Goal: Task Accomplishment & Management: Use online tool/utility

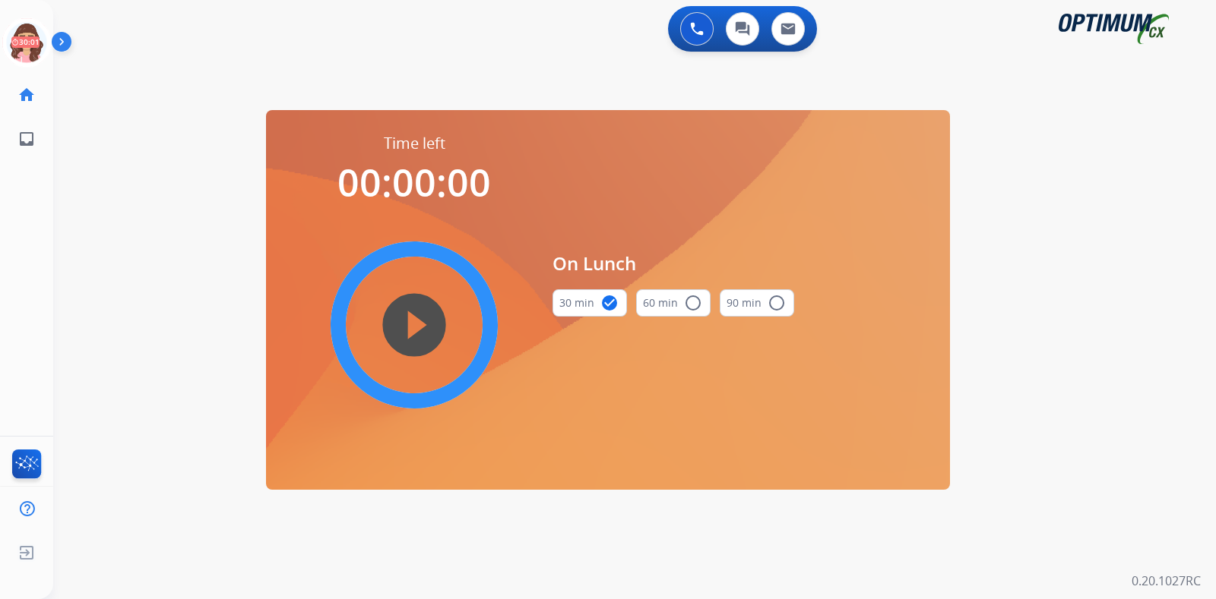
click at [19, 56] on icon at bounding box center [26, 42] width 49 height 49
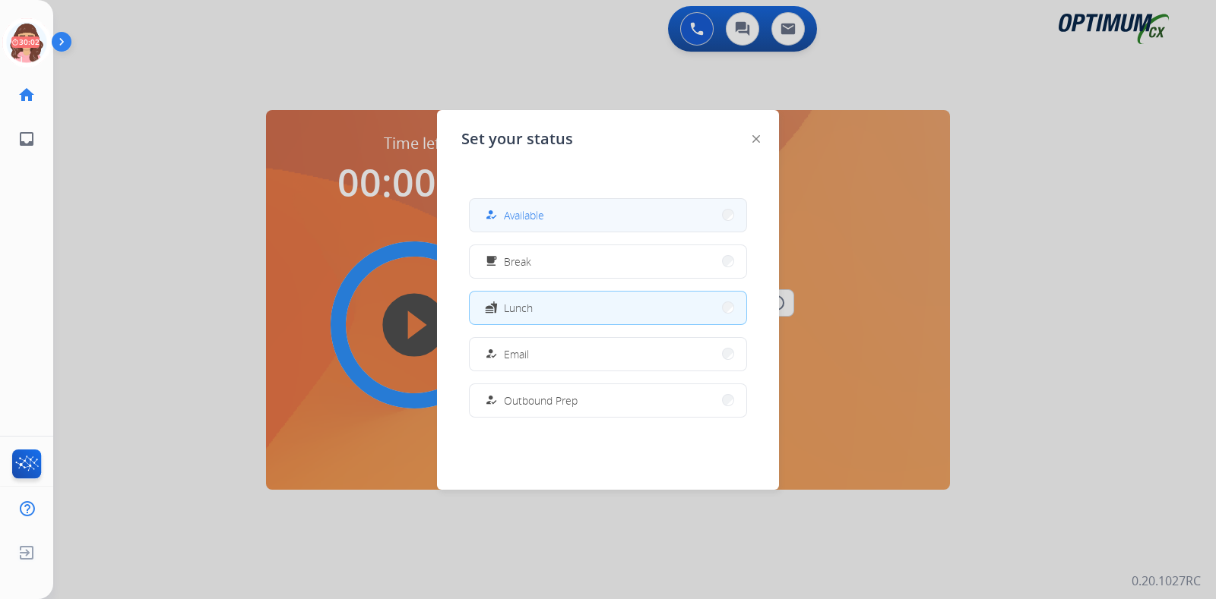
click at [520, 228] on button "how_to_reg Available" at bounding box center [608, 215] width 277 height 33
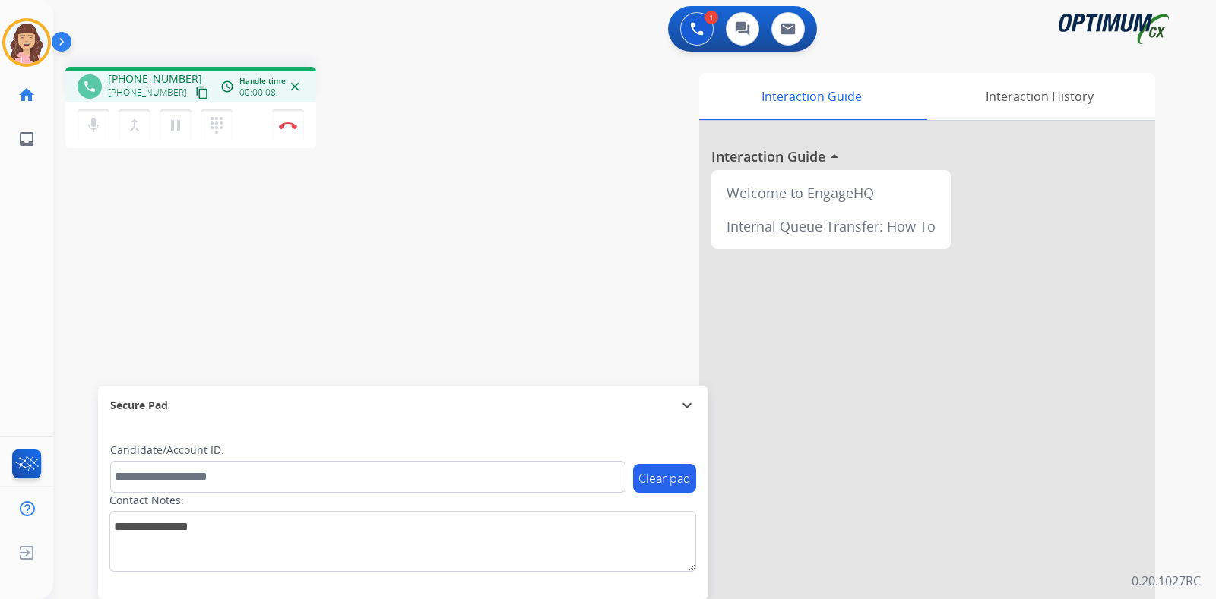
click at [195, 97] on mat-icon "content_copy" at bounding box center [202, 93] width 14 height 14
click at [289, 125] on img at bounding box center [288, 126] width 18 height 8
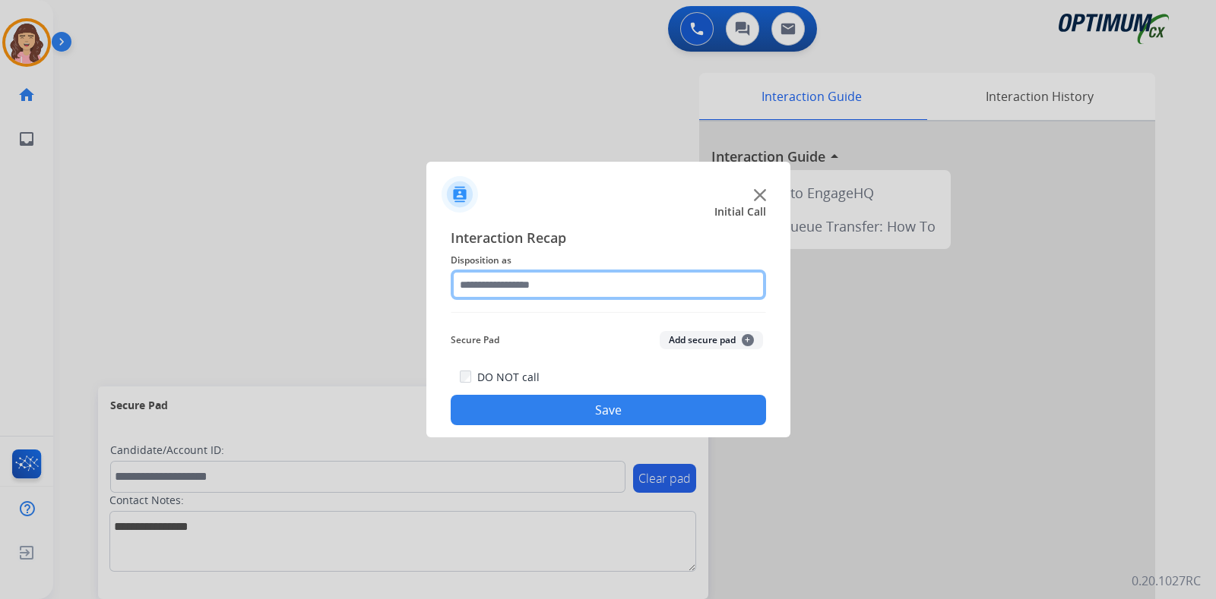
click at [574, 280] on input "text" at bounding box center [608, 285] width 315 height 30
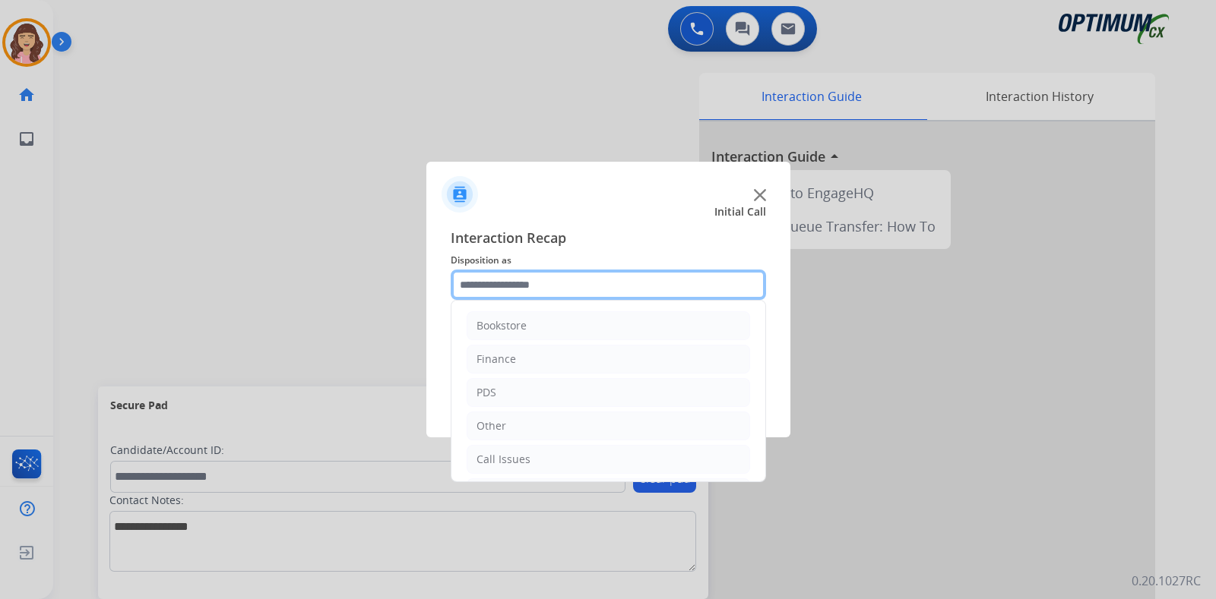
scroll to position [100, 0]
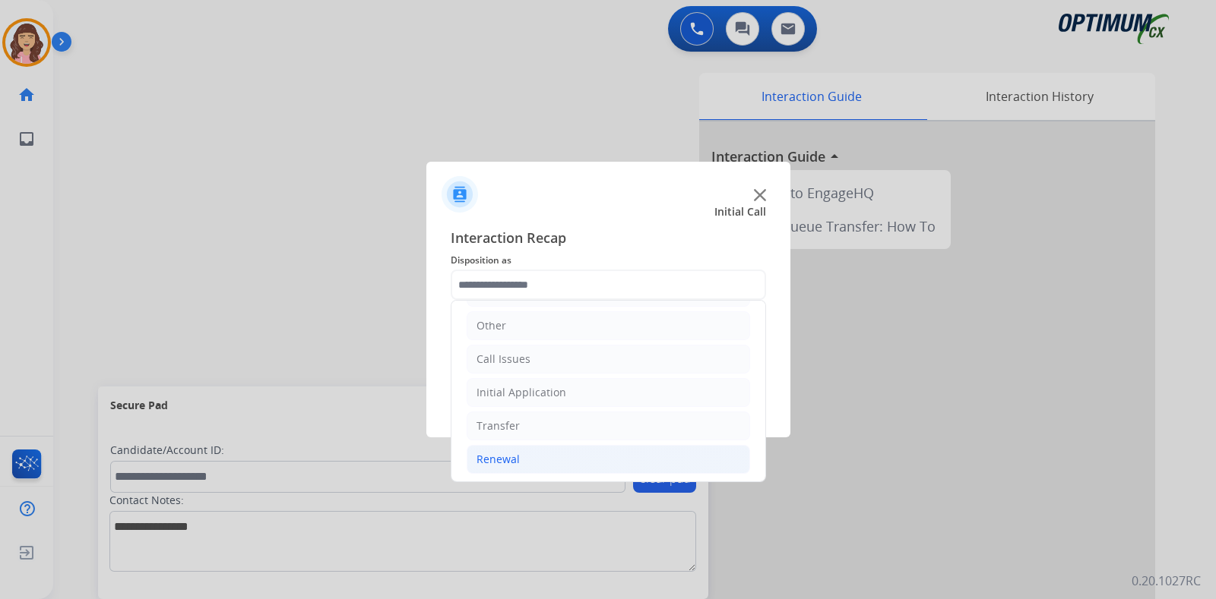
click at [522, 454] on li "Renewal" at bounding box center [607, 459] width 283 height 29
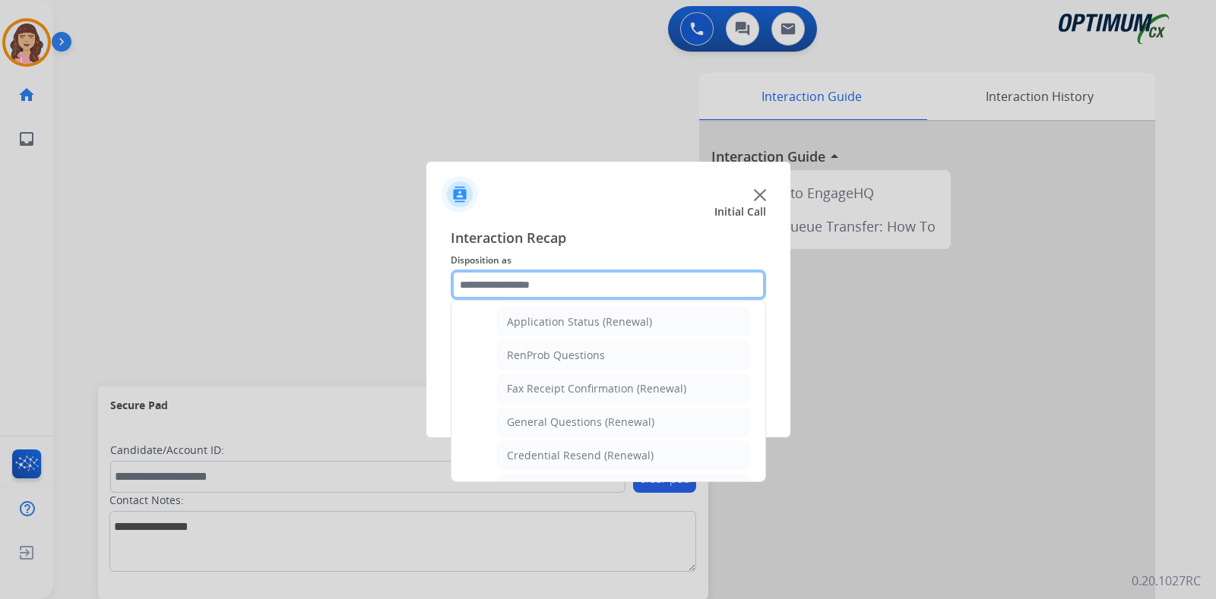
scroll to position [380, 0]
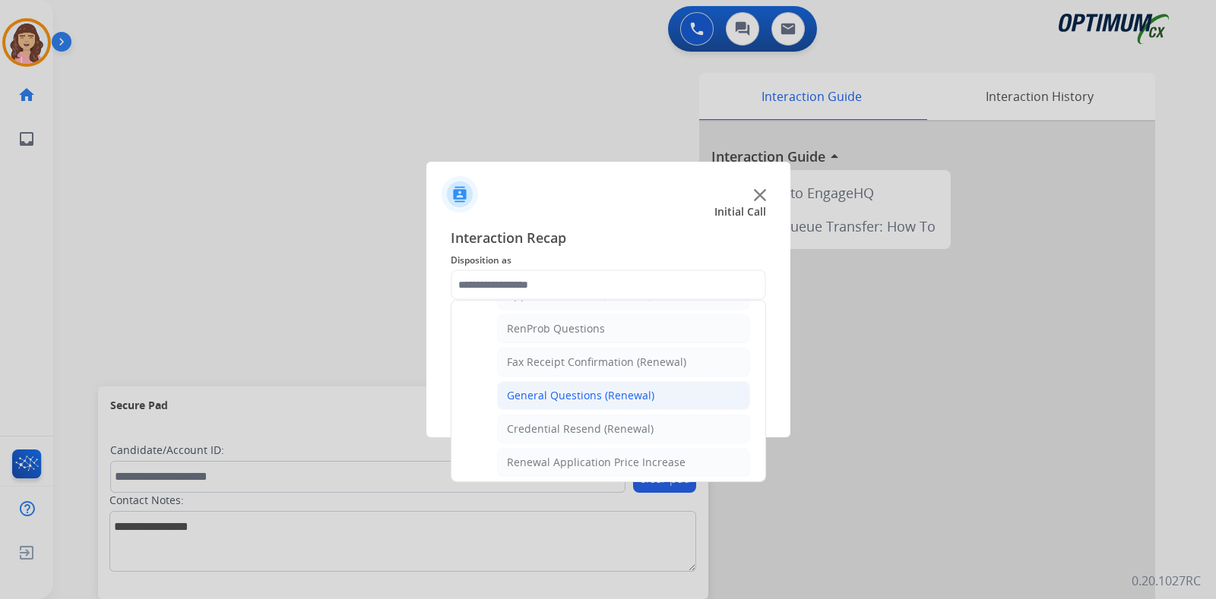
click at [588, 389] on div "General Questions (Renewal)" at bounding box center [580, 395] width 147 height 15
type input "**********"
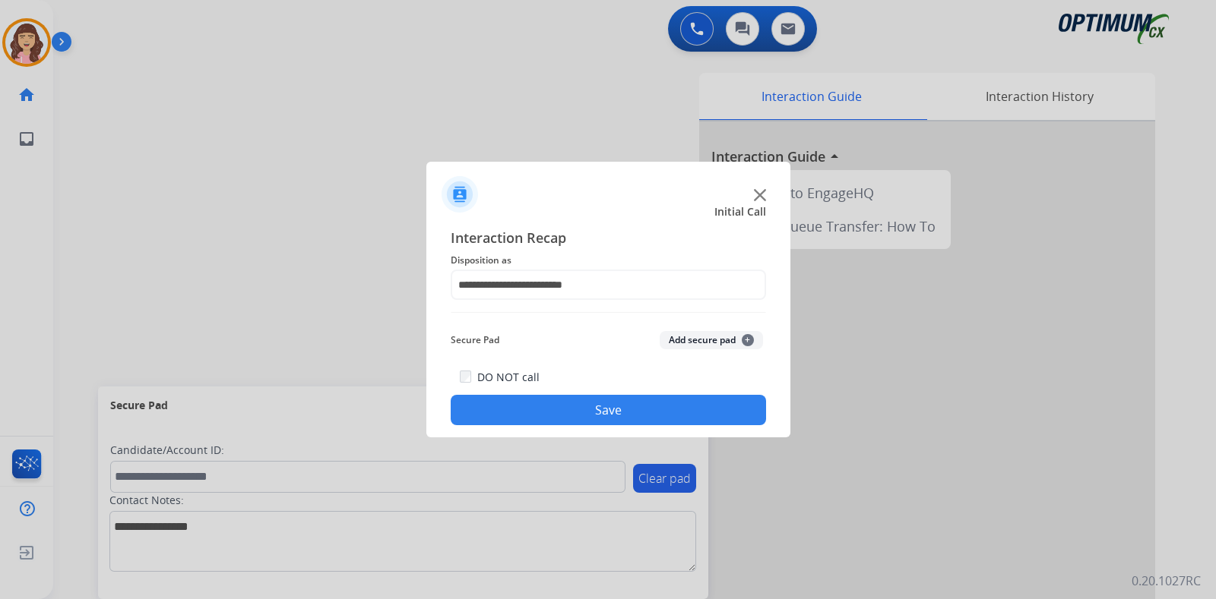
click at [600, 408] on button "Save" at bounding box center [608, 410] width 315 height 30
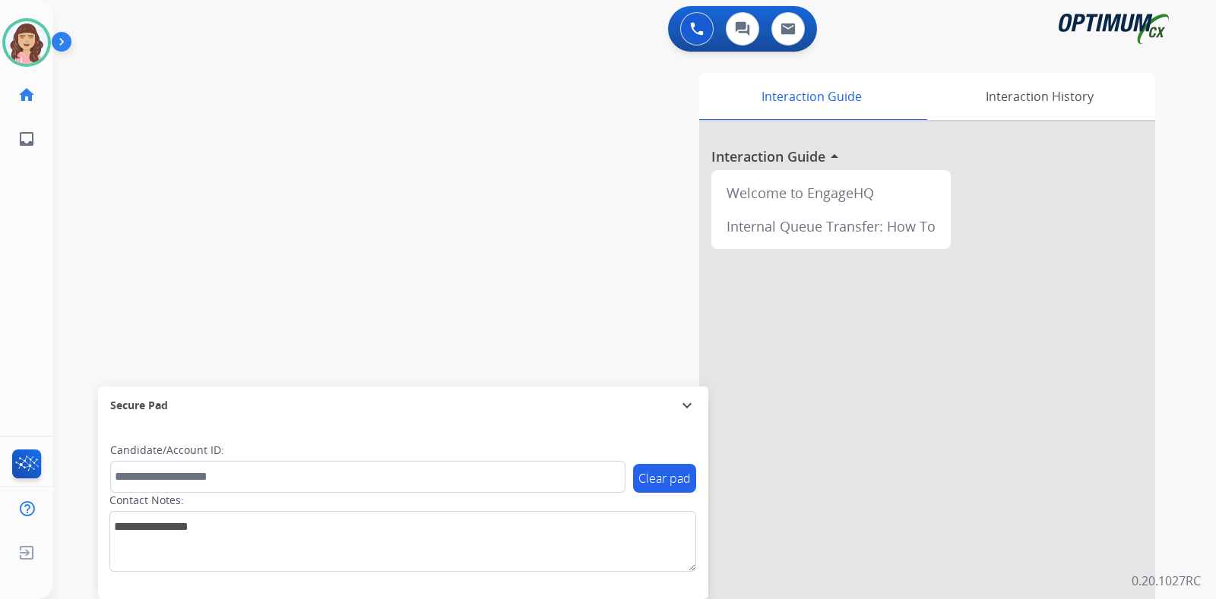
click at [311, 174] on div "swap_horiz Break voice bridge close_fullscreen Connect 3-Way Call merge_type Se…" at bounding box center [616, 372] width 1126 height 634
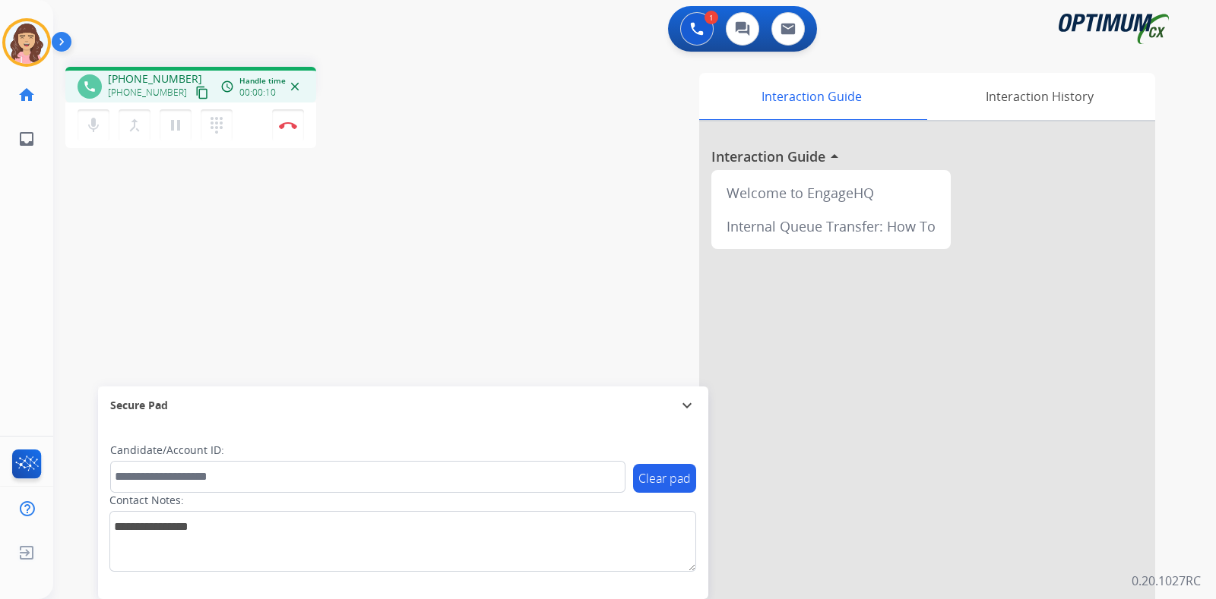
click at [195, 87] on mat-icon "content_copy" at bounding box center [202, 93] width 14 height 14
click at [310, 242] on div "phone +13134277707 +13134277707 content_copy access_time Call metrics Queue 00:…" at bounding box center [616, 372] width 1126 height 634
click at [289, 123] on img at bounding box center [288, 126] width 18 height 8
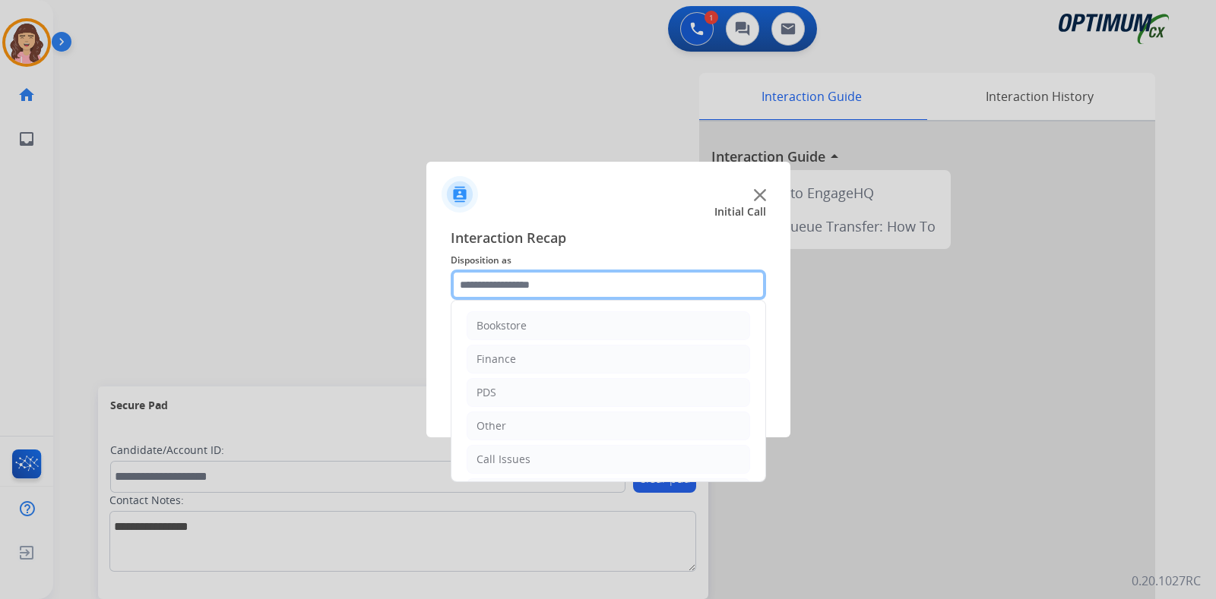
click at [540, 281] on input "text" at bounding box center [608, 285] width 315 height 30
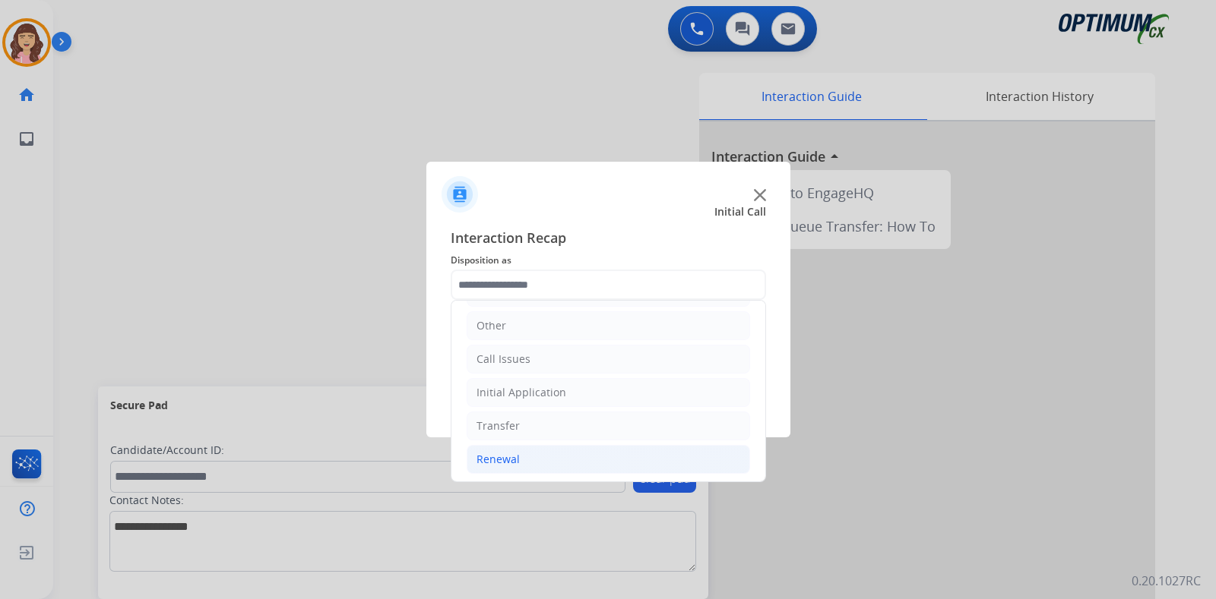
click at [544, 458] on li "Renewal" at bounding box center [607, 459] width 283 height 29
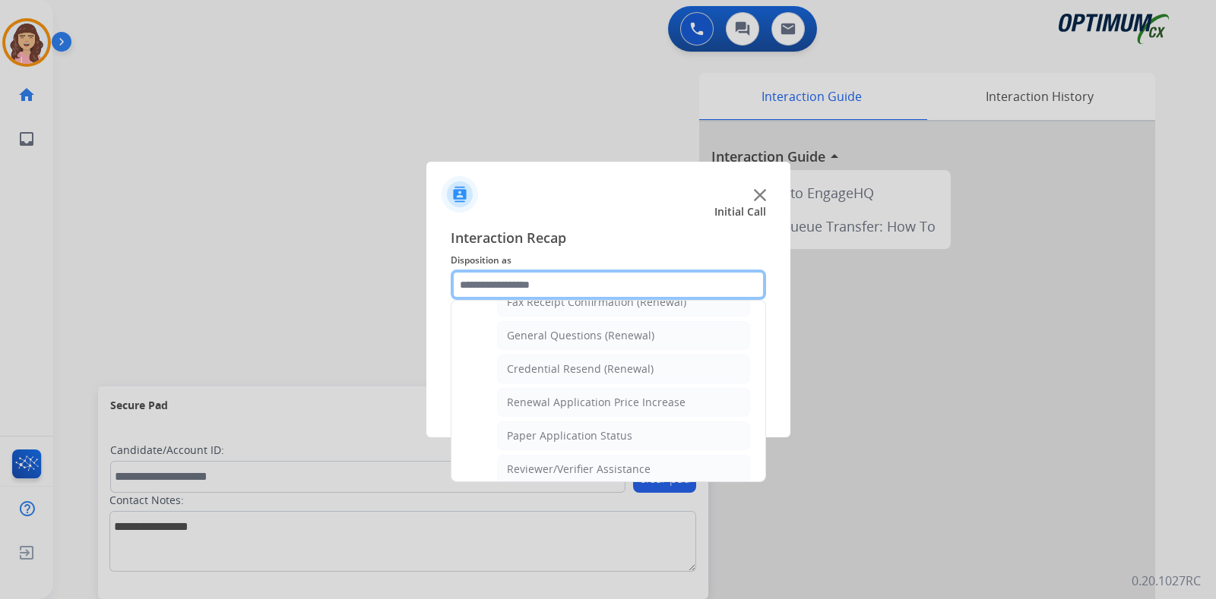
scroll to position [436, 0]
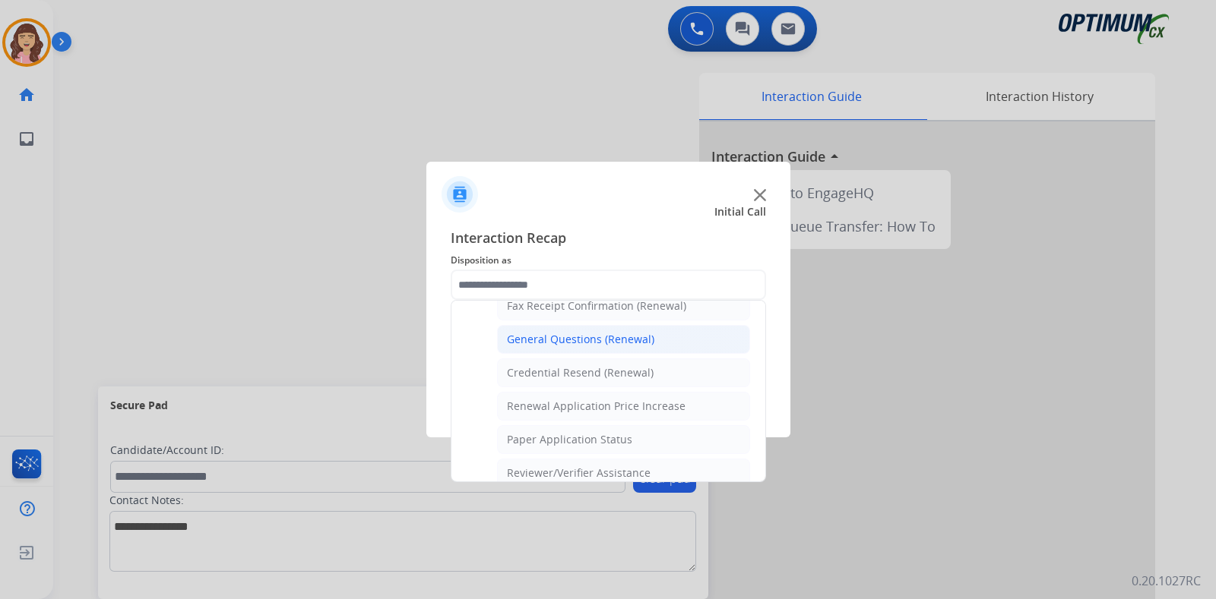
click at [609, 335] on div "General Questions (Renewal)" at bounding box center [580, 339] width 147 height 15
type input "**********"
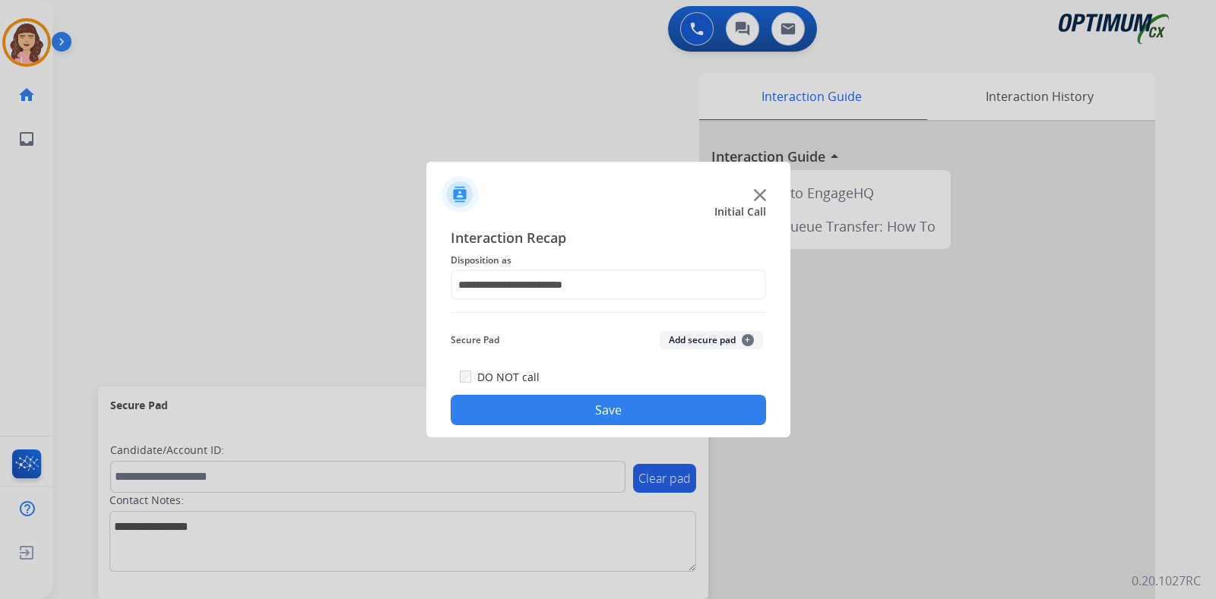
click at [607, 403] on button "Save" at bounding box center [608, 410] width 315 height 30
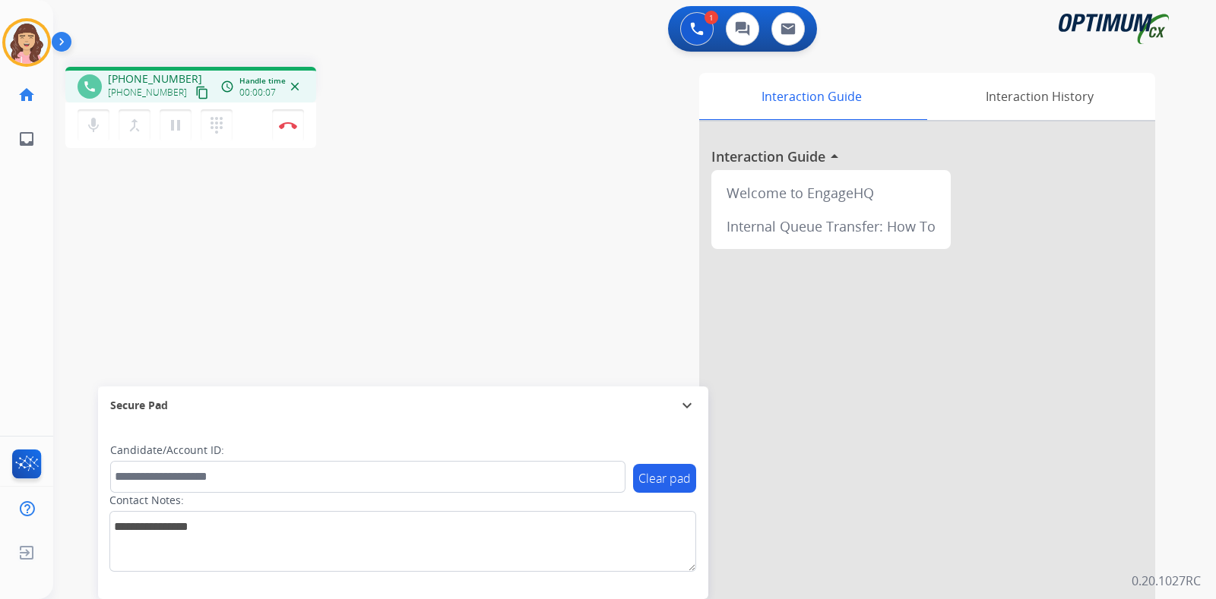
click at [195, 92] on mat-icon "content_copy" at bounding box center [202, 93] width 14 height 14
click at [177, 123] on mat-icon "pause" at bounding box center [175, 125] width 18 height 18
click at [179, 116] on mat-icon "play_arrow" at bounding box center [175, 125] width 18 height 18
click at [251, 264] on div "phone +14025478705 +14025478705 content_copy access_time Call metrics Queue 00:…" at bounding box center [616, 372] width 1126 height 634
click at [159, 351] on div "phone +14025478705 +14025478705 content_copy access_time Call metrics Queue 00:…" at bounding box center [616, 372] width 1126 height 634
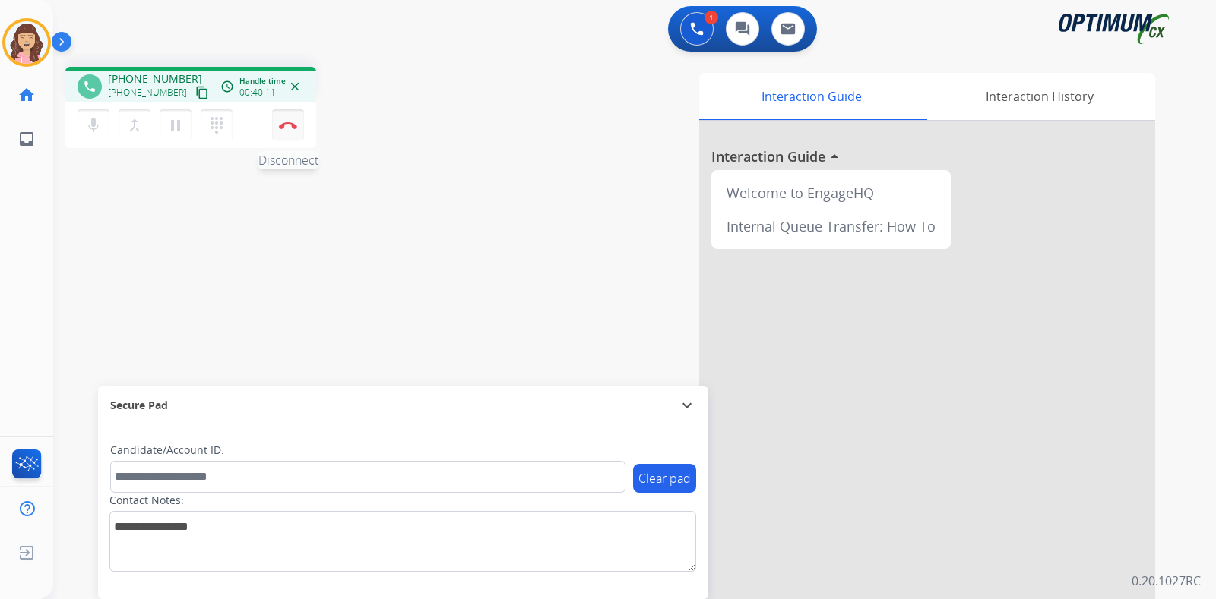
click at [293, 126] on img at bounding box center [288, 126] width 18 height 8
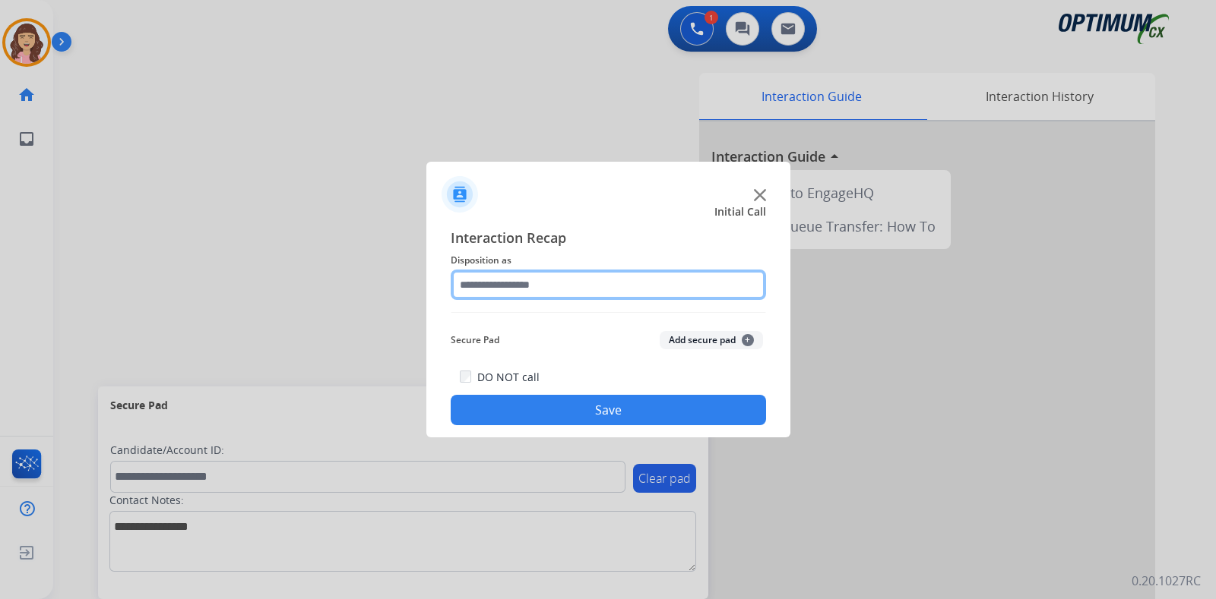
click at [571, 285] on input "text" at bounding box center [608, 285] width 315 height 30
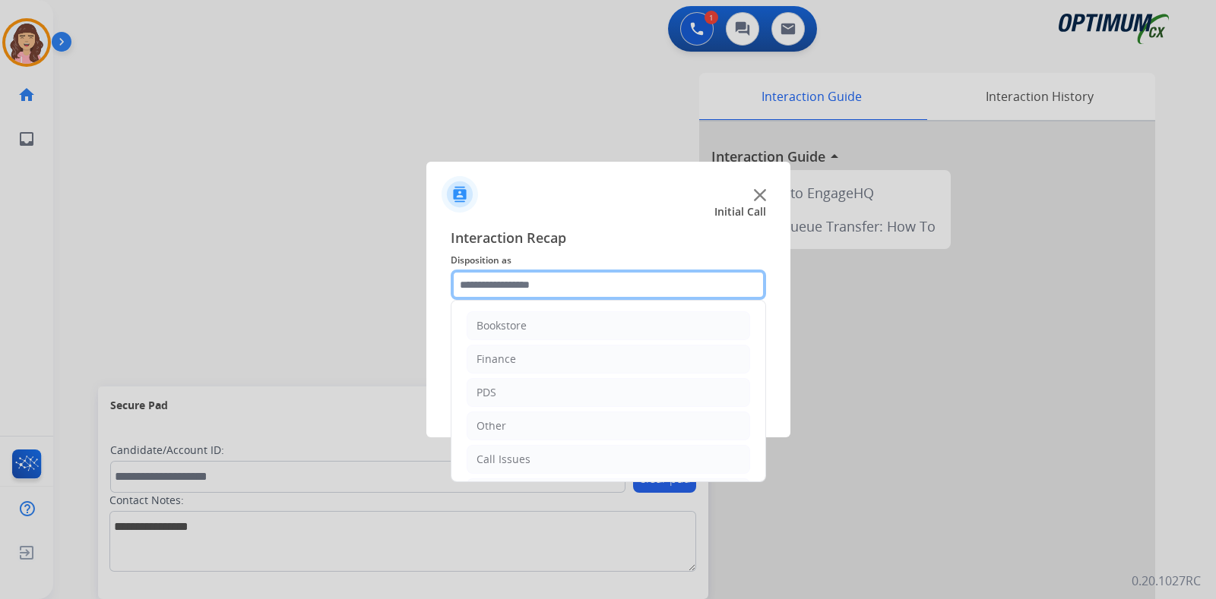
scroll to position [100, 0]
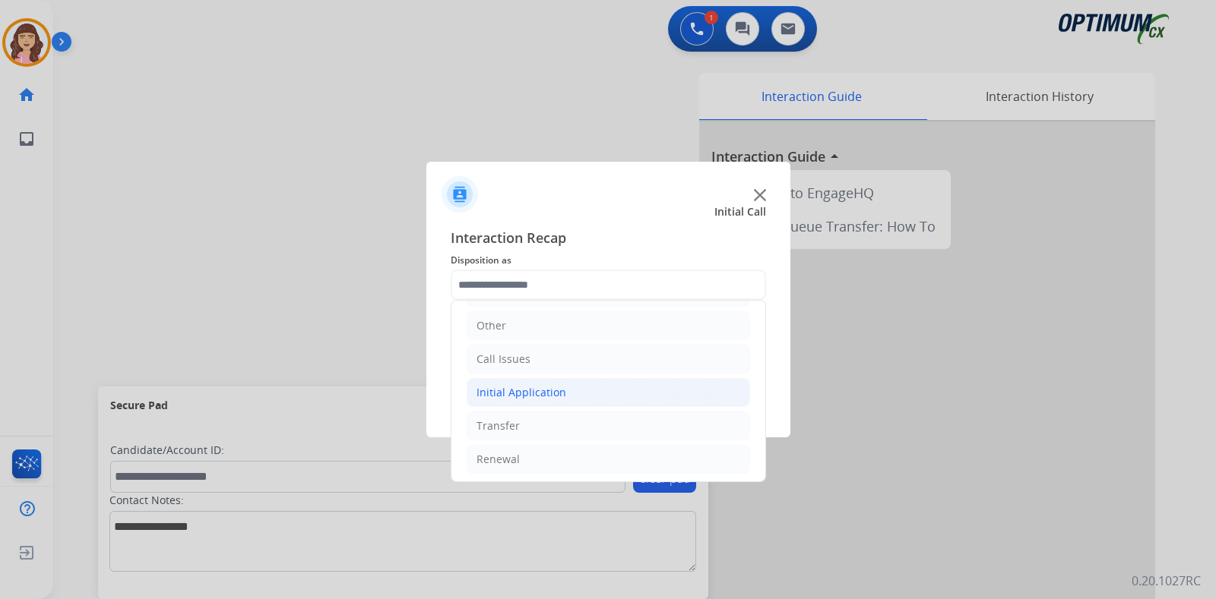
click at [532, 385] on div "Initial Application" at bounding box center [521, 392] width 90 height 15
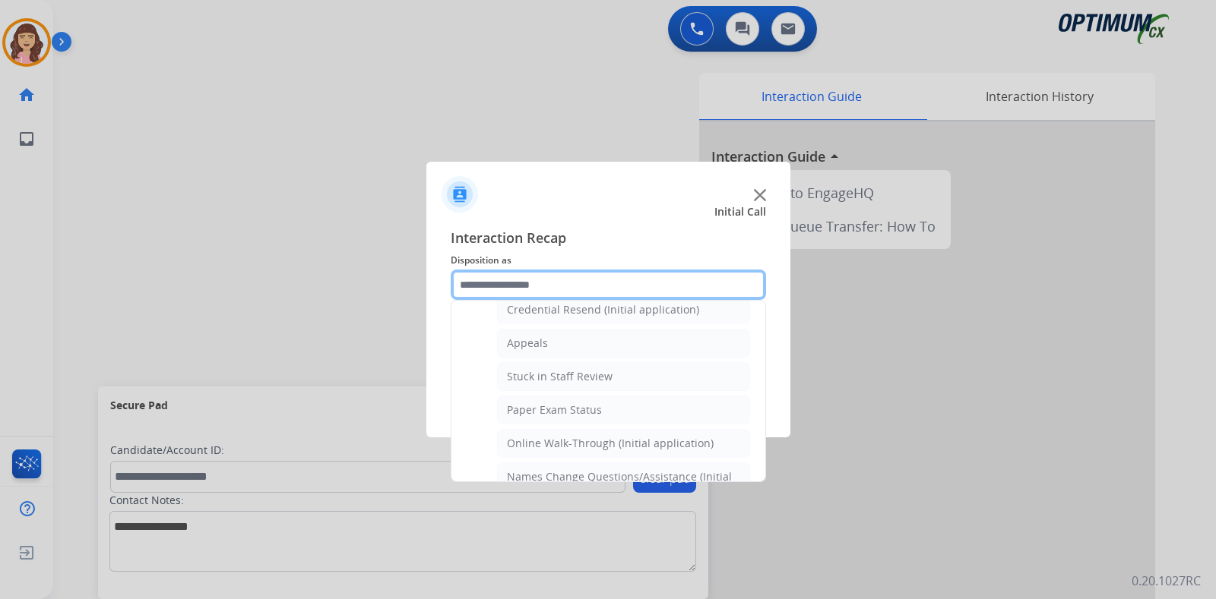
scroll to position [224, 0]
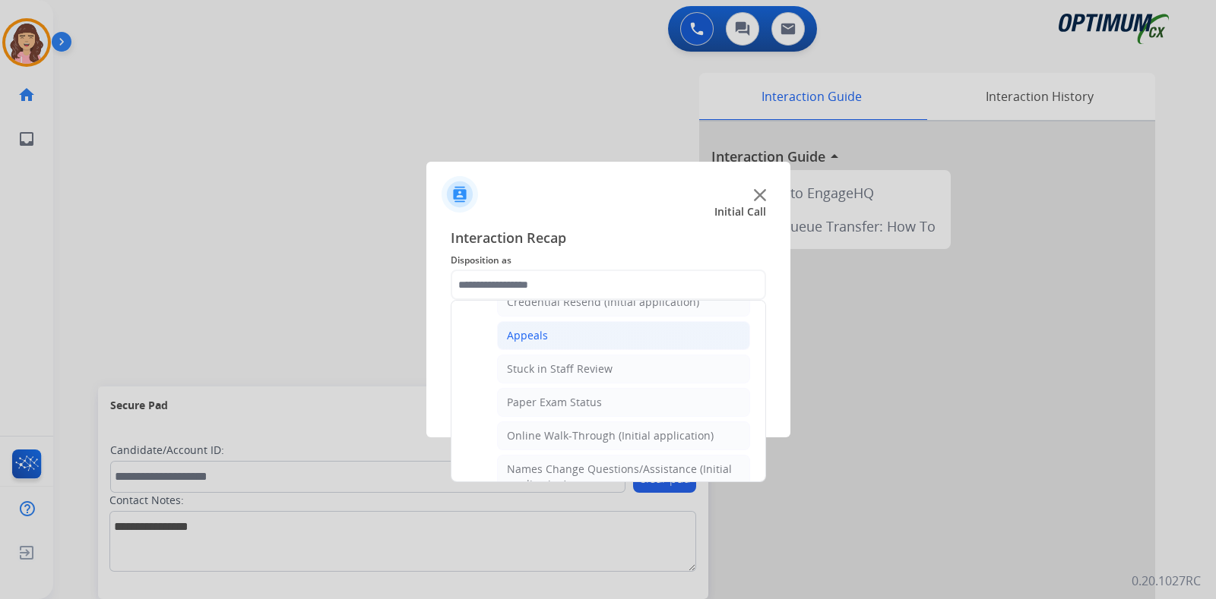
click at [530, 338] on div "Appeals" at bounding box center [527, 335] width 41 height 15
type input "*******"
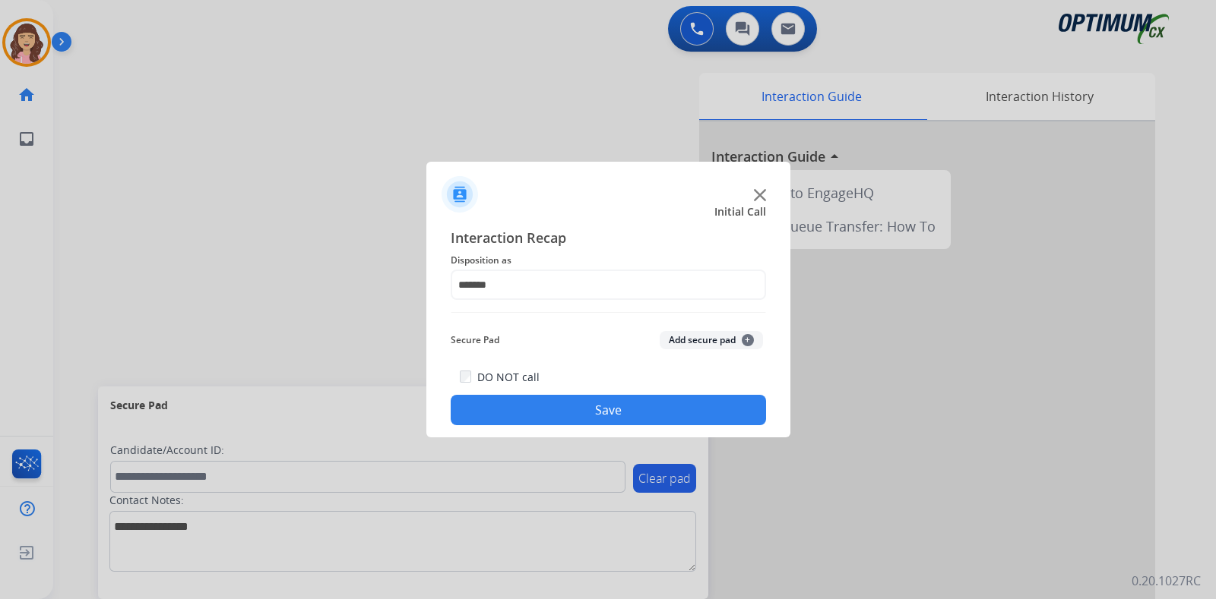
click at [556, 402] on button "Save" at bounding box center [608, 410] width 315 height 30
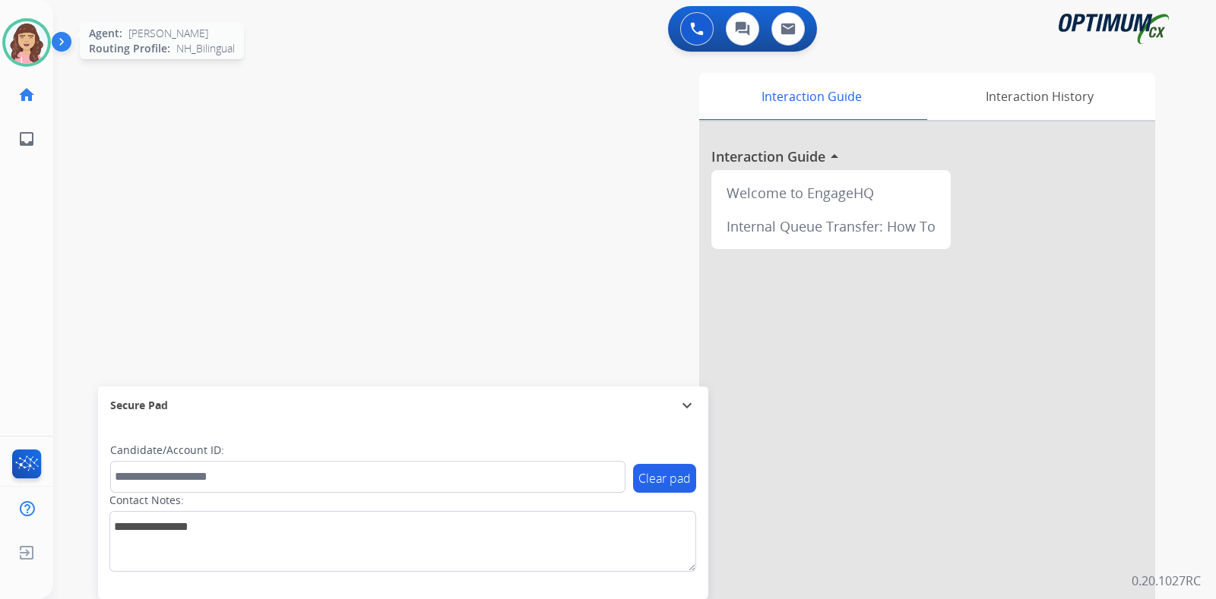
click at [23, 35] on img at bounding box center [26, 42] width 43 height 43
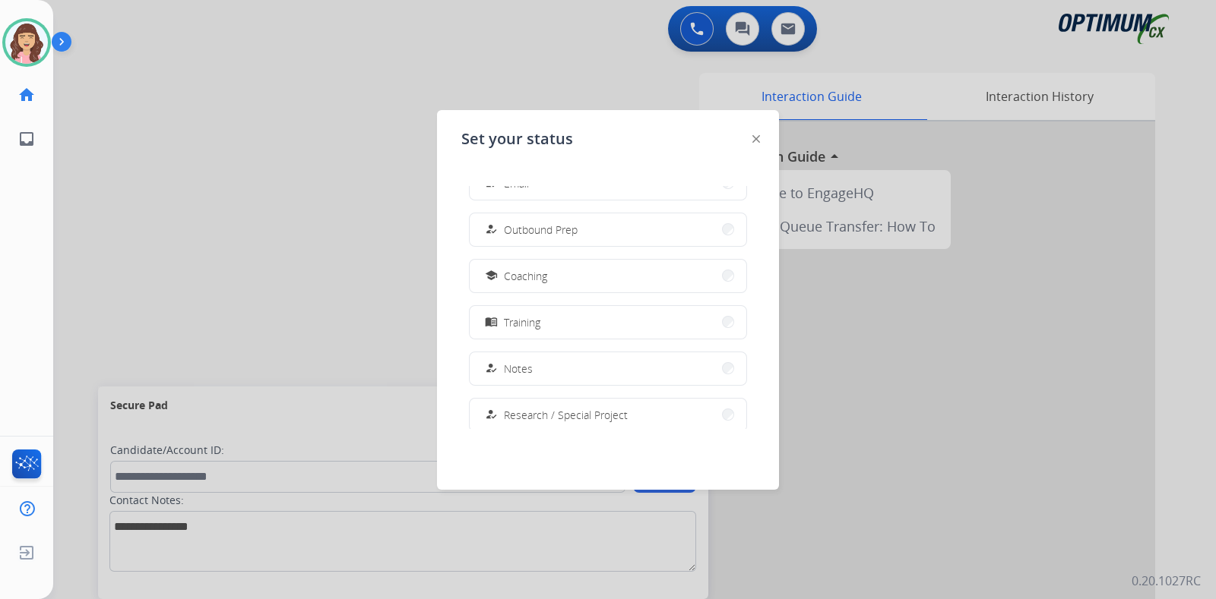
scroll to position [168, 0]
click at [574, 318] on button "menu_book Training" at bounding box center [608, 325] width 277 height 33
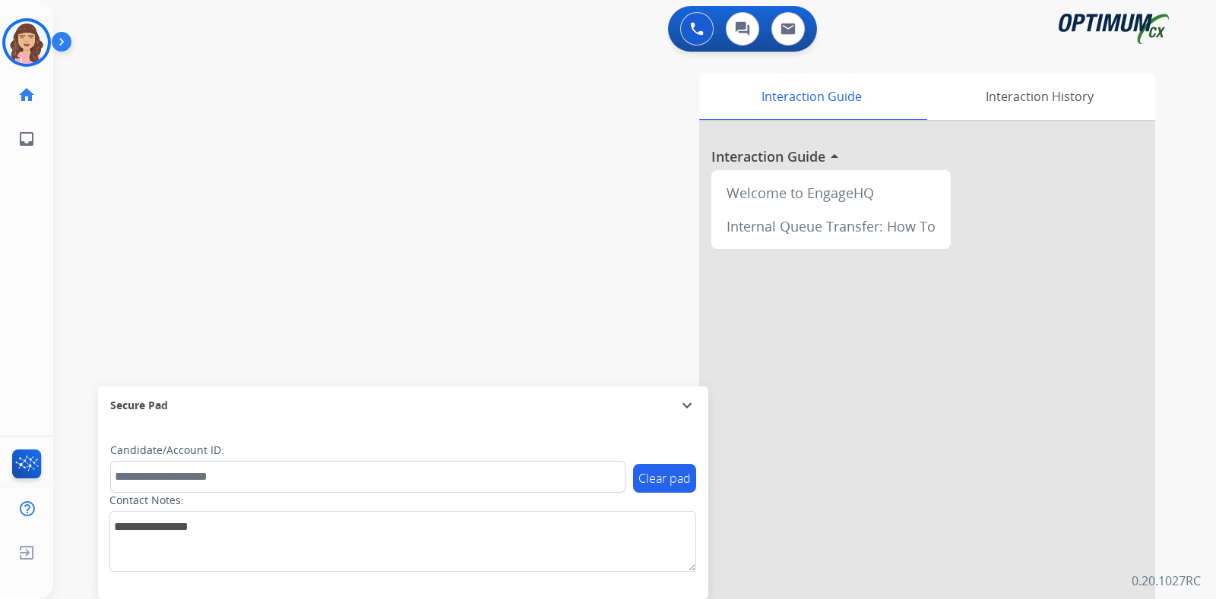
click at [84, 149] on div "swap_horiz Break voice bridge close_fullscreen Connect 3-Way Call merge_type Se…" at bounding box center [616, 372] width 1126 height 634
click at [26, 46] on img at bounding box center [26, 42] width 43 height 43
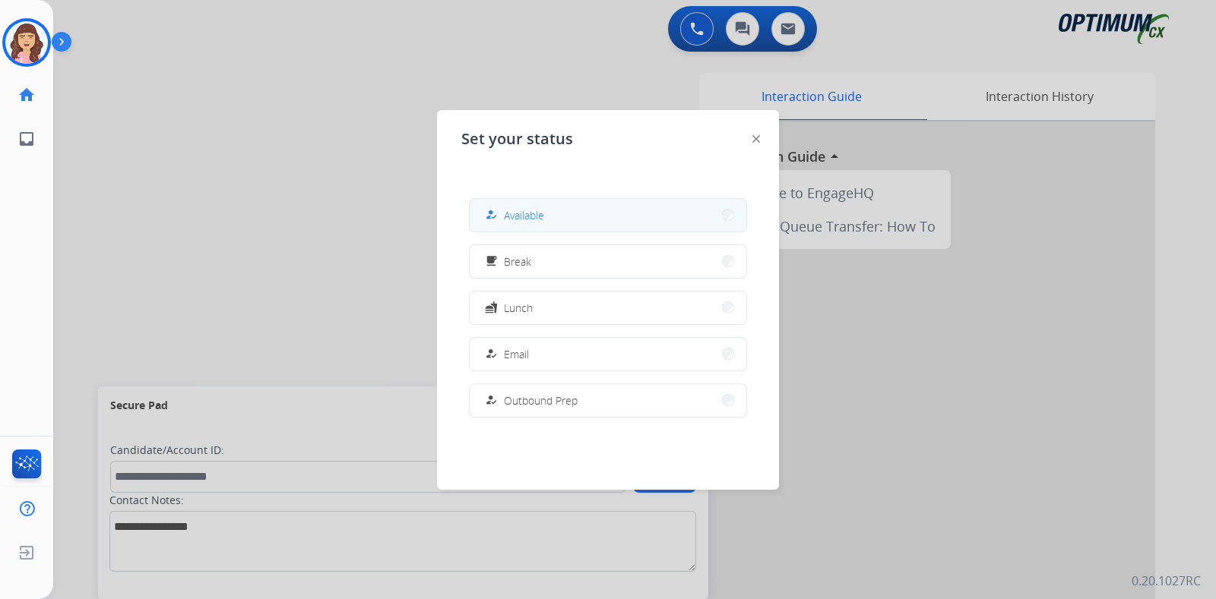
click at [544, 216] on span "Available" at bounding box center [524, 215] width 40 height 16
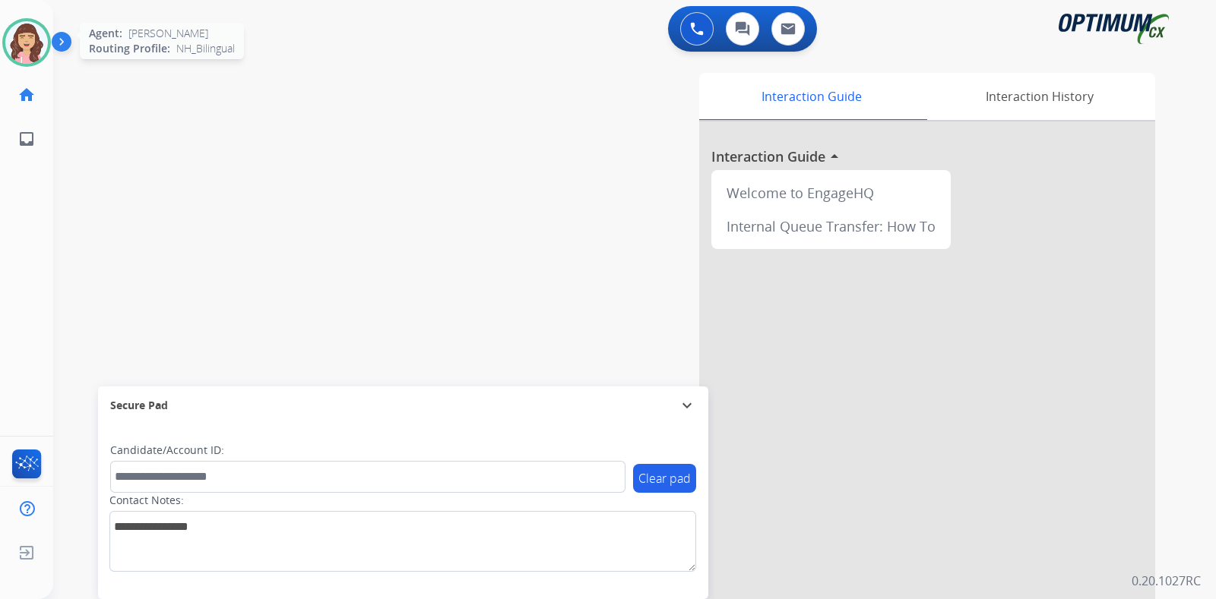
click at [11, 40] on img at bounding box center [26, 42] width 43 height 43
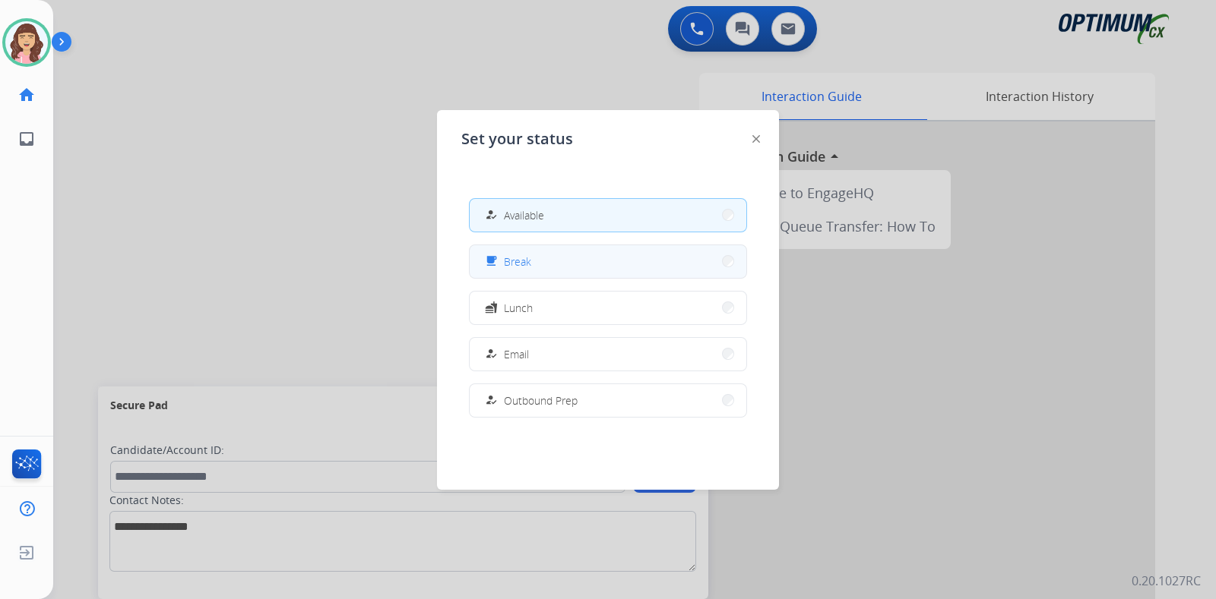
click at [539, 251] on button "free_breakfast Break" at bounding box center [608, 261] width 277 height 33
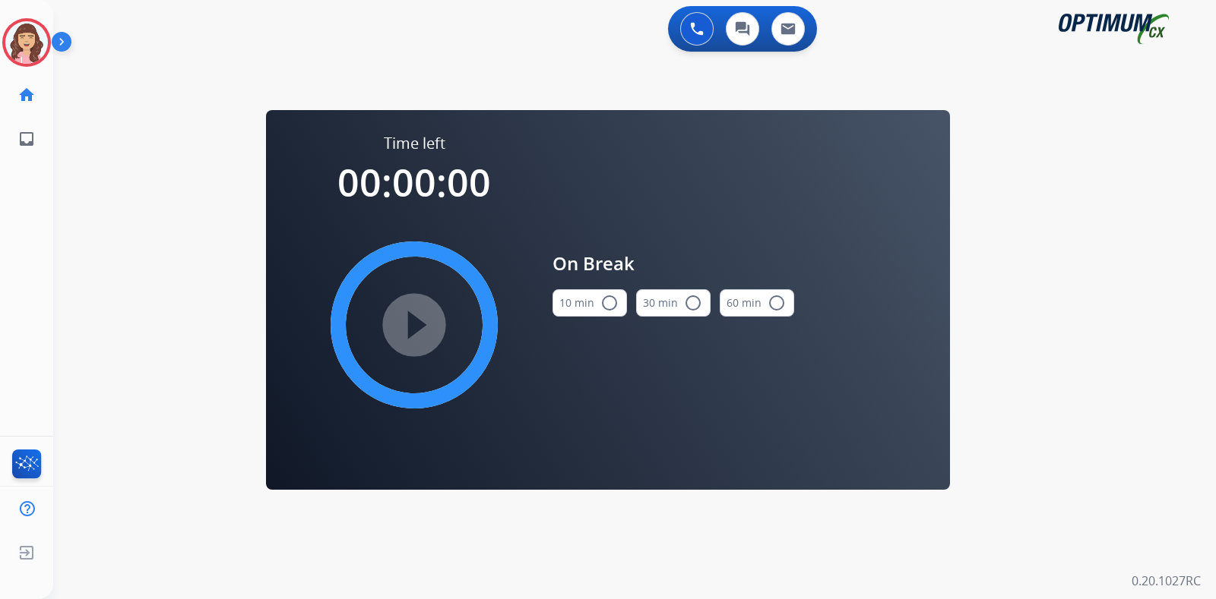
click at [596, 306] on button "10 min radio_button_unchecked" at bounding box center [589, 302] width 74 height 27
click at [410, 327] on mat-icon "play_circle_filled" at bounding box center [414, 325] width 18 height 18
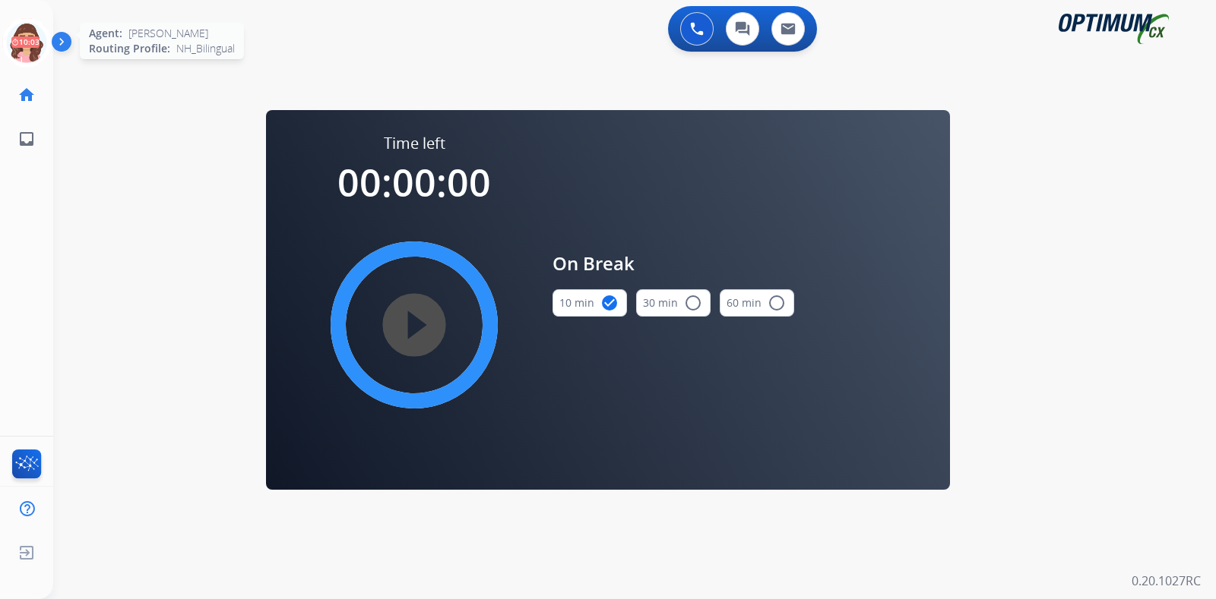
click at [23, 45] on icon at bounding box center [26, 42] width 49 height 49
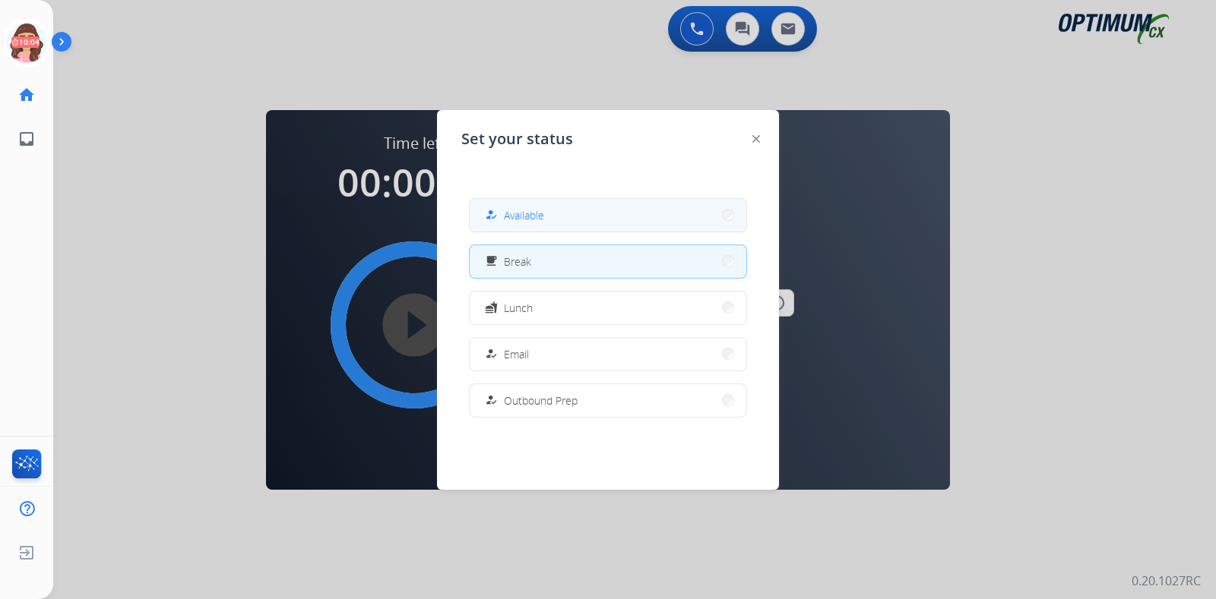
click at [509, 215] on span "Available" at bounding box center [524, 215] width 40 height 16
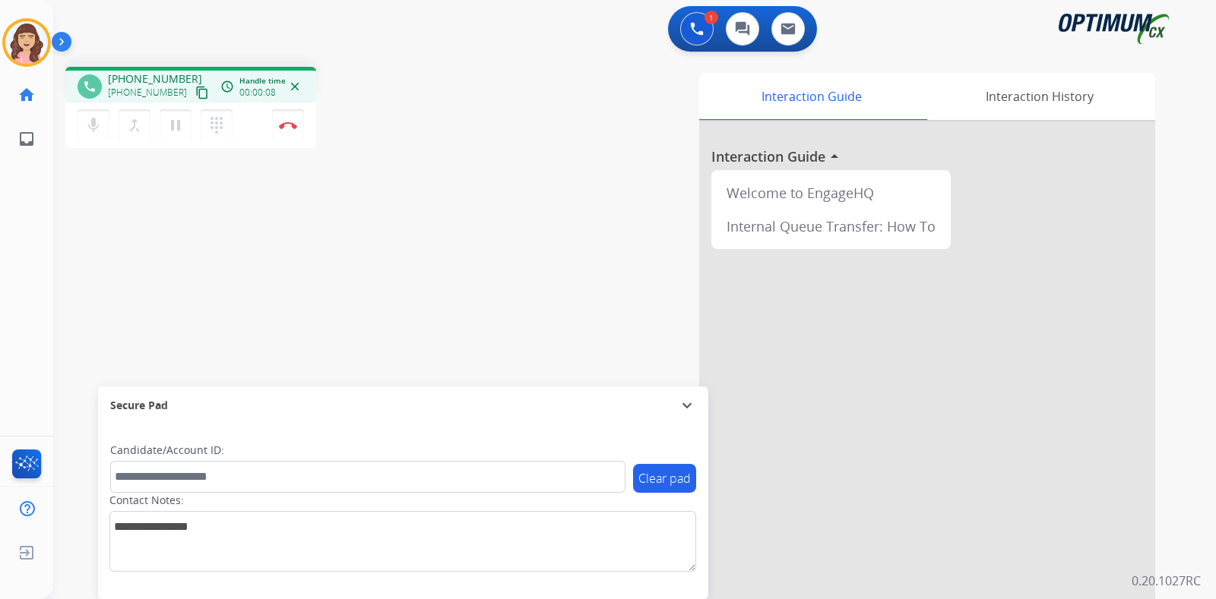
click at [195, 87] on mat-icon "content_copy" at bounding box center [202, 93] width 14 height 14
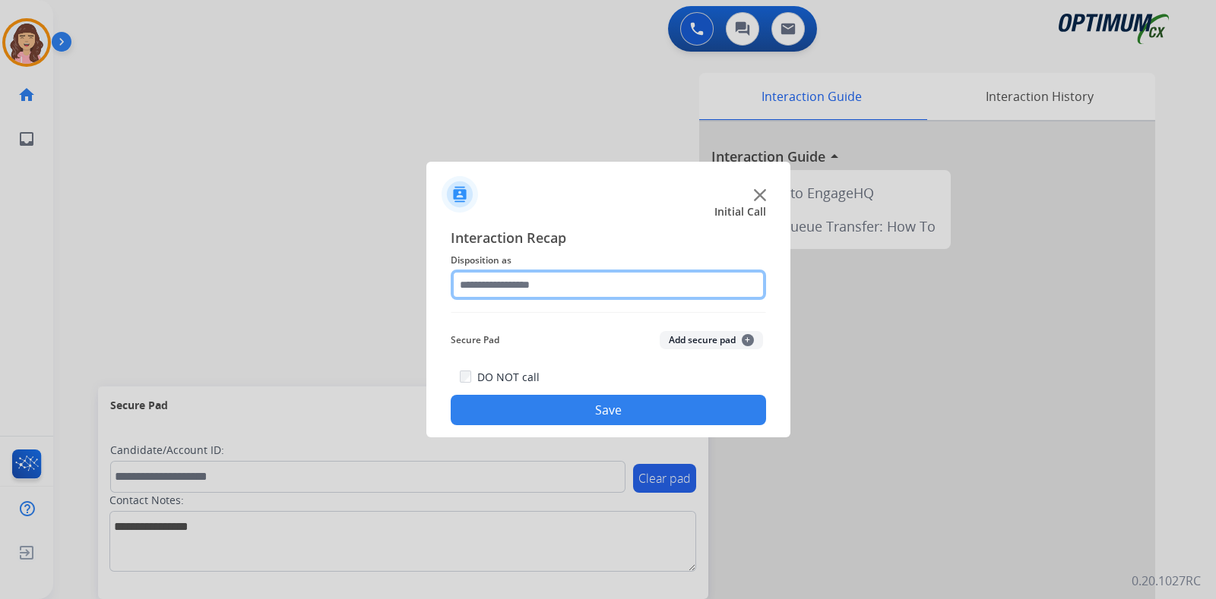
click at [530, 285] on input "text" at bounding box center [608, 285] width 315 height 30
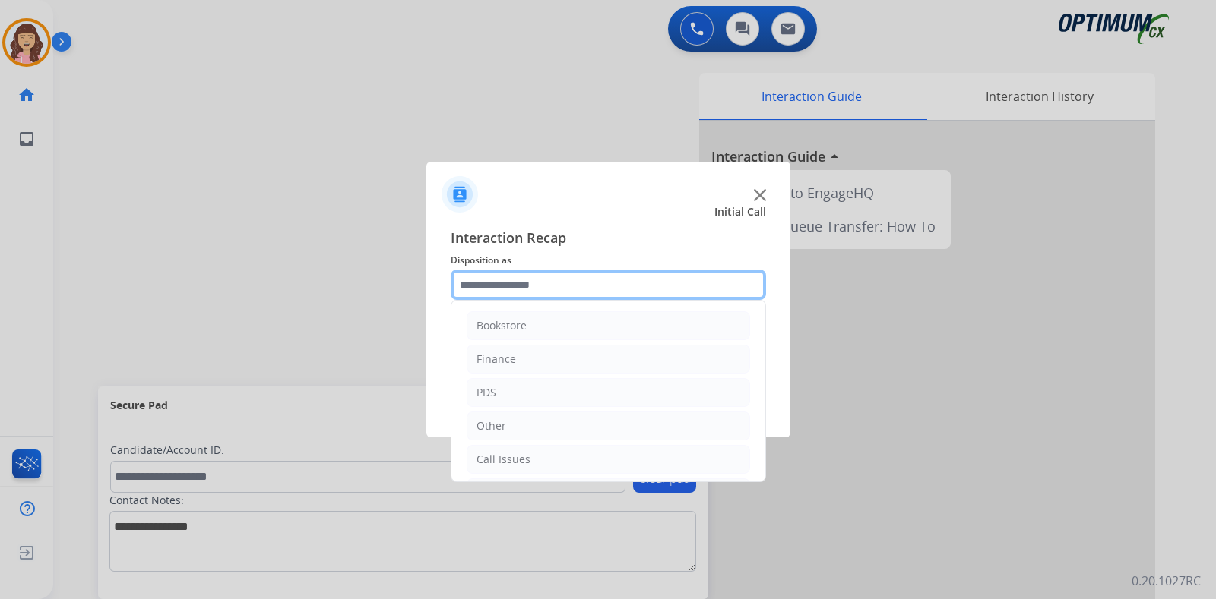
scroll to position [100, 0]
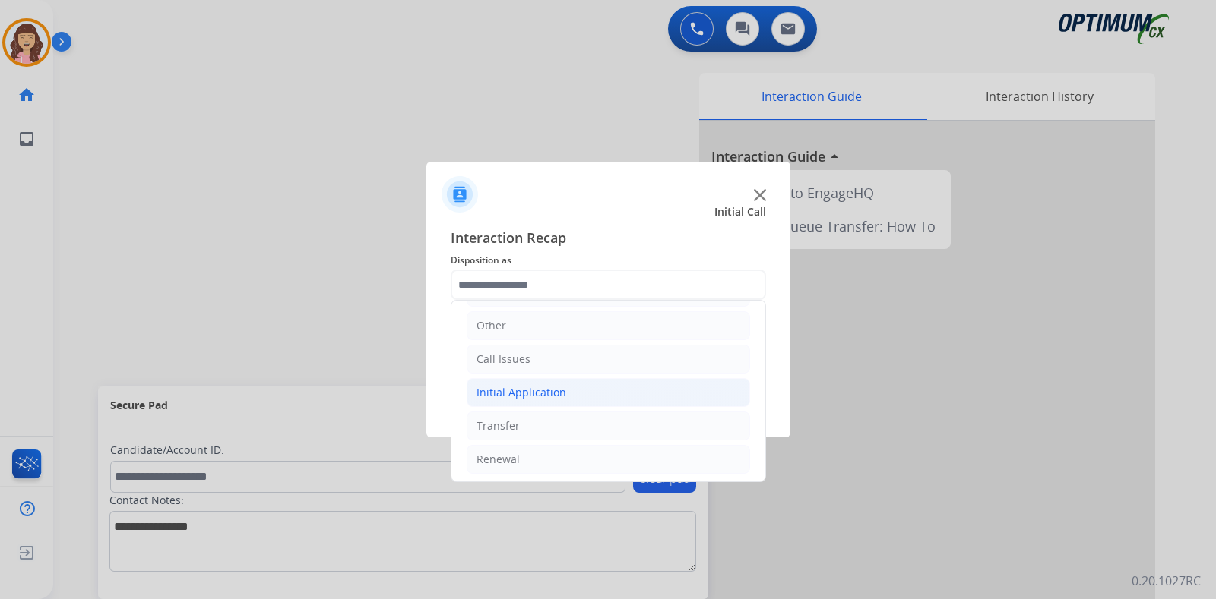
click at [551, 391] on div "Initial Application" at bounding box center [521, 392] width 90 height 15
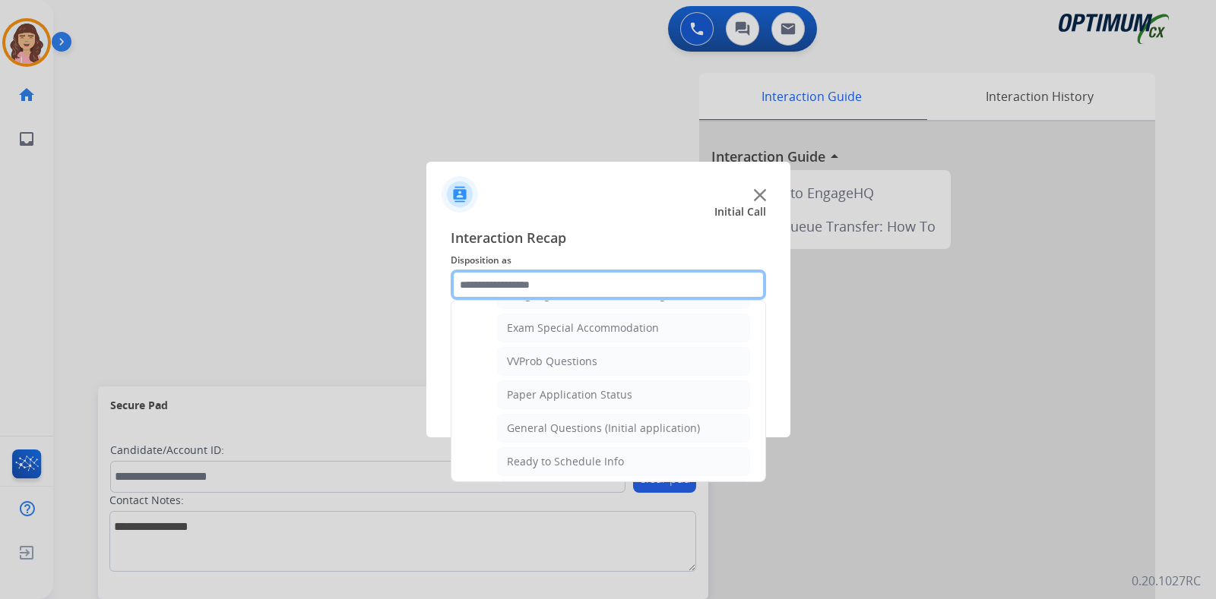
scroll to position [793, 0]
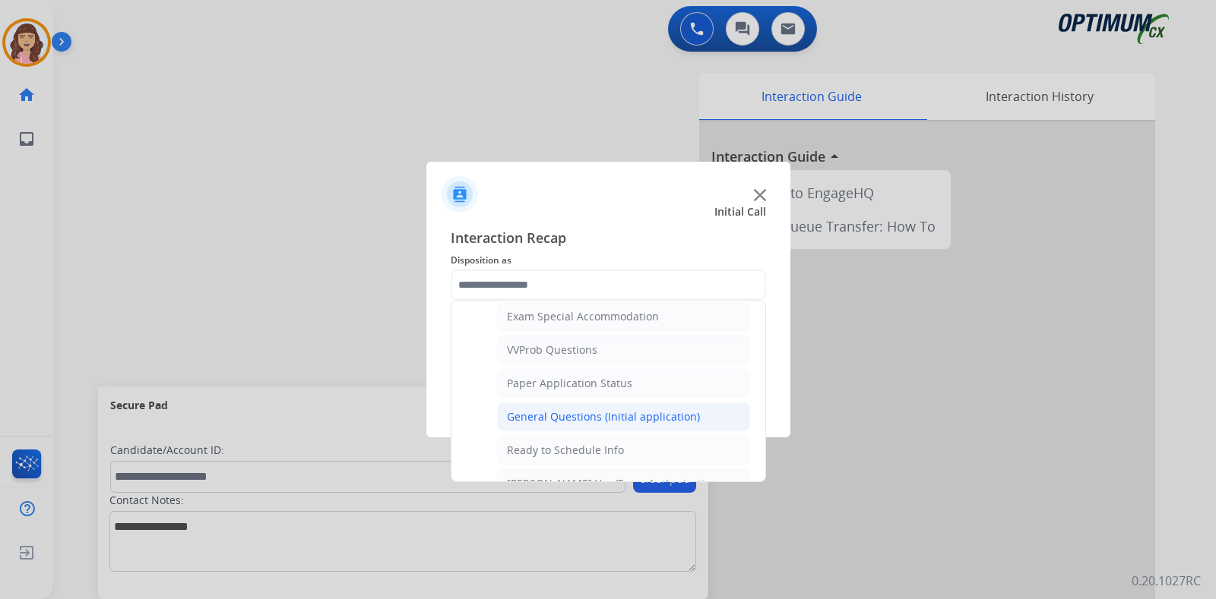
click at [601, 409] on div "General Questions (Initial application)" at bounding box center [603, 416] width 193 height 15
type input "**********"
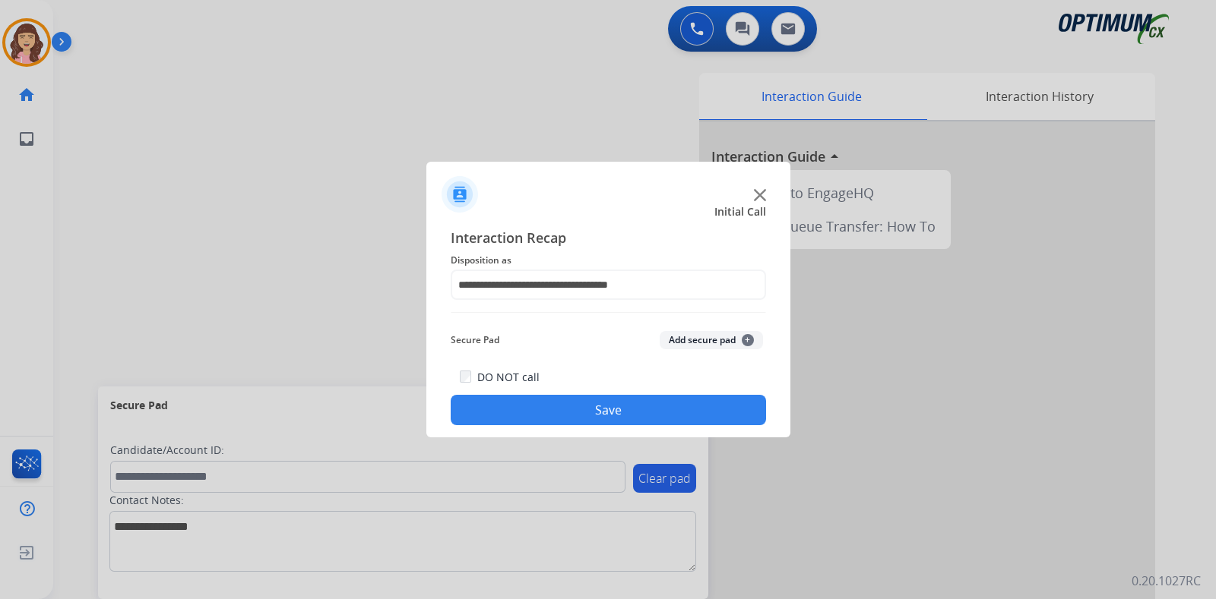
click at [601, 414] on button "Save" at bounding box center [608, 410] width 315 height 30
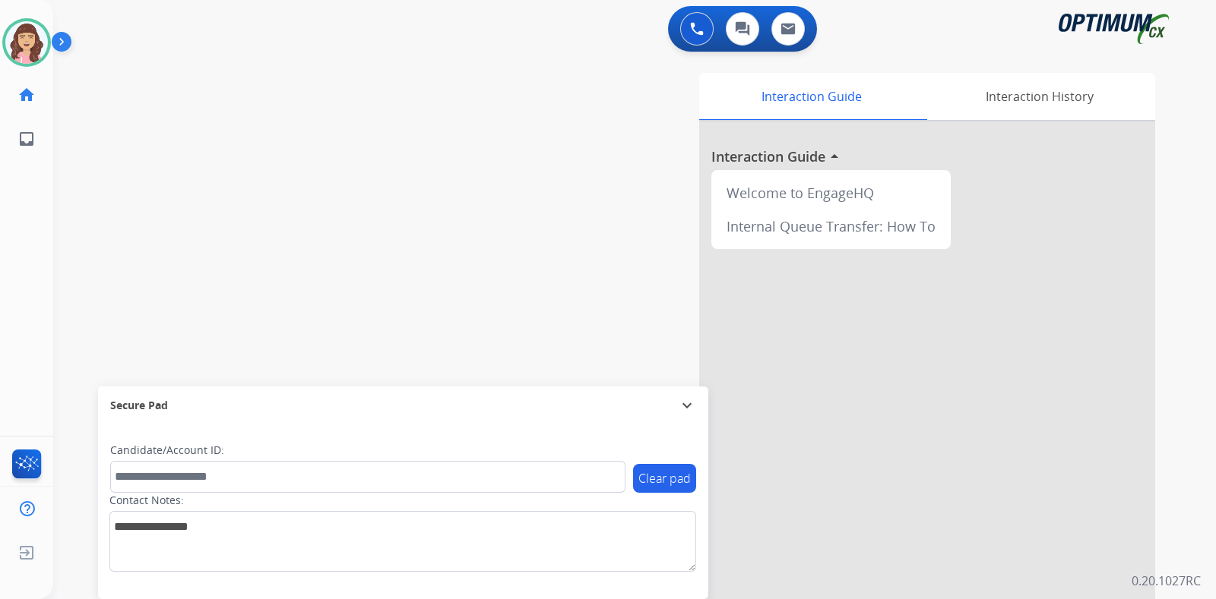
click at [322, 105] on div "swap_horiz Break voice bridge close_fullscreen Connect 3-Way Call merge_type Se…" at bounding box center [616, 372] width 1126 height 634
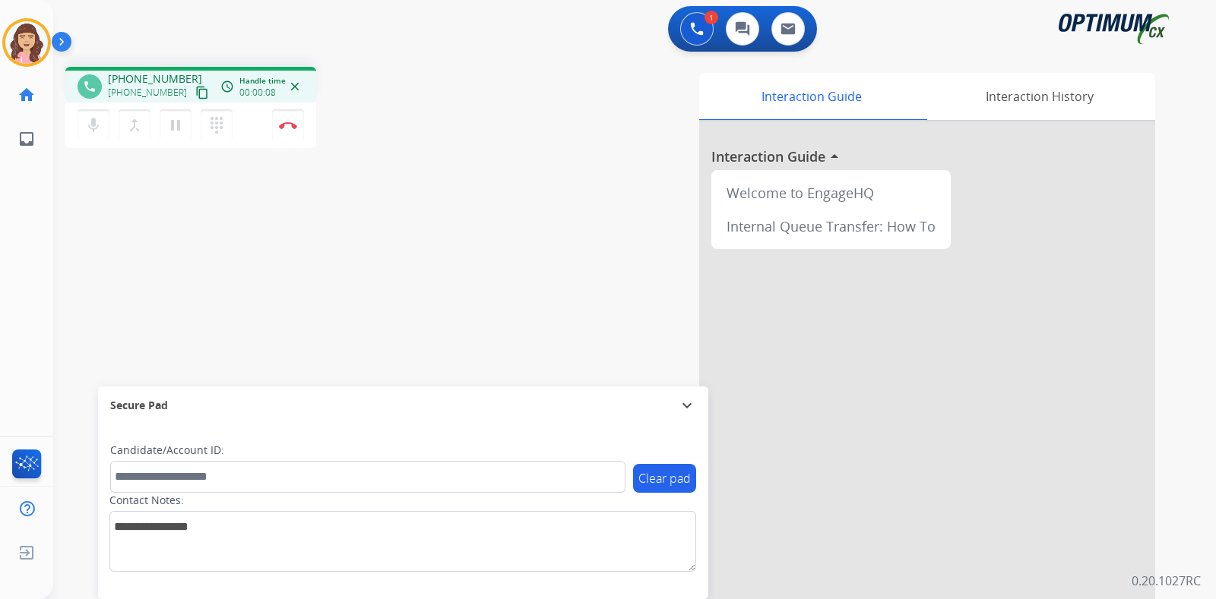
click at [195, 93] on mat-icon "content_copy" at bounding box center [202, 93] width 14 height 14
click at [300, 243] on div "phone +17654999643 +17654999643 content_copy access_time Call metrics Queue 00:…" at bounding box center [616, 372] width 1126 height 634
click at [311, 264] on div "phone +17654999643 +17654999643 content_copy access_time Call metrics Queue 00:…" at bounding box center [616, 372] width 1126 height 634
click at [285, 125] on img at bounding box center [288, 126] width 18 height 8
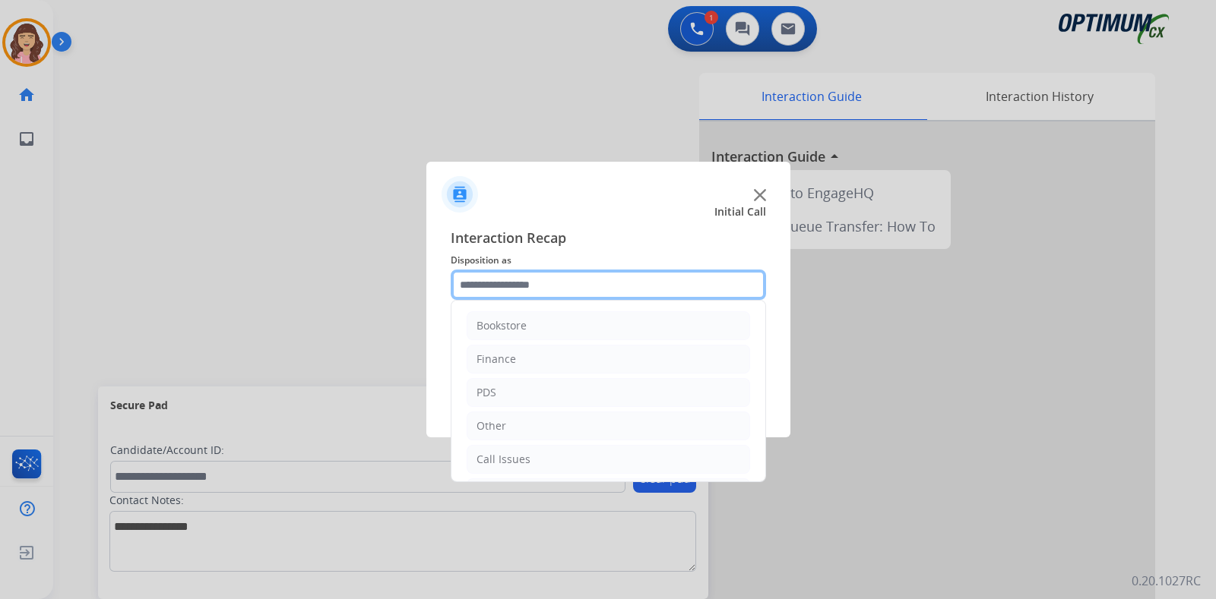
click at [551, 278] on input "text" at bounding box center [608, 285] width 315 height 30
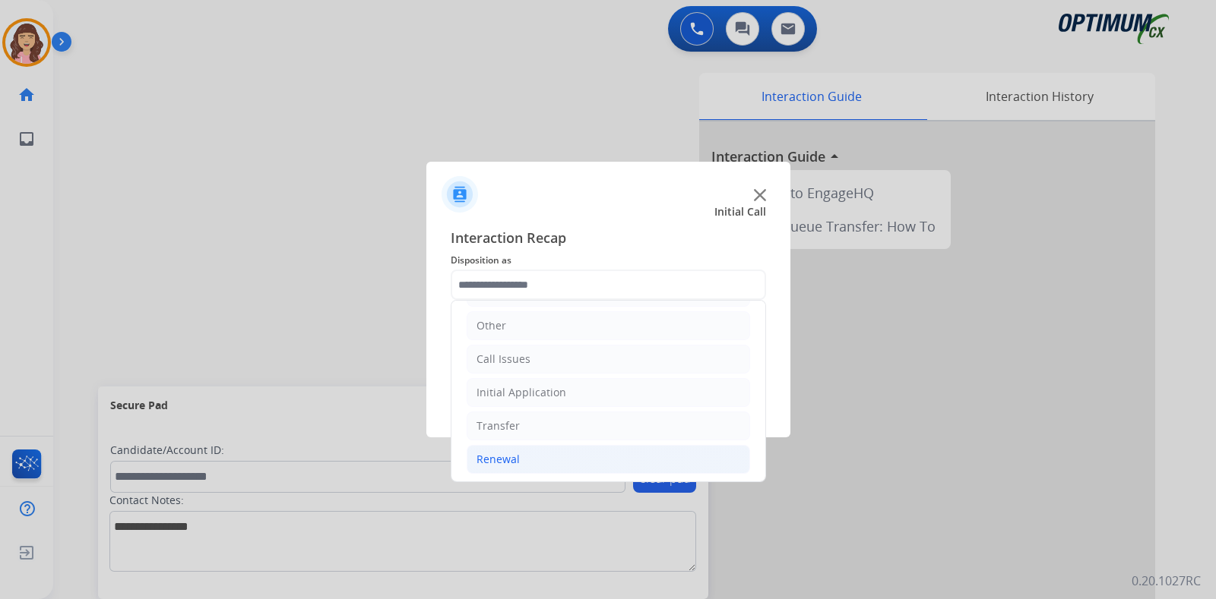
click at [512, 459] on div "Renewal" at bounding box center [497, 459] width 43 height 15
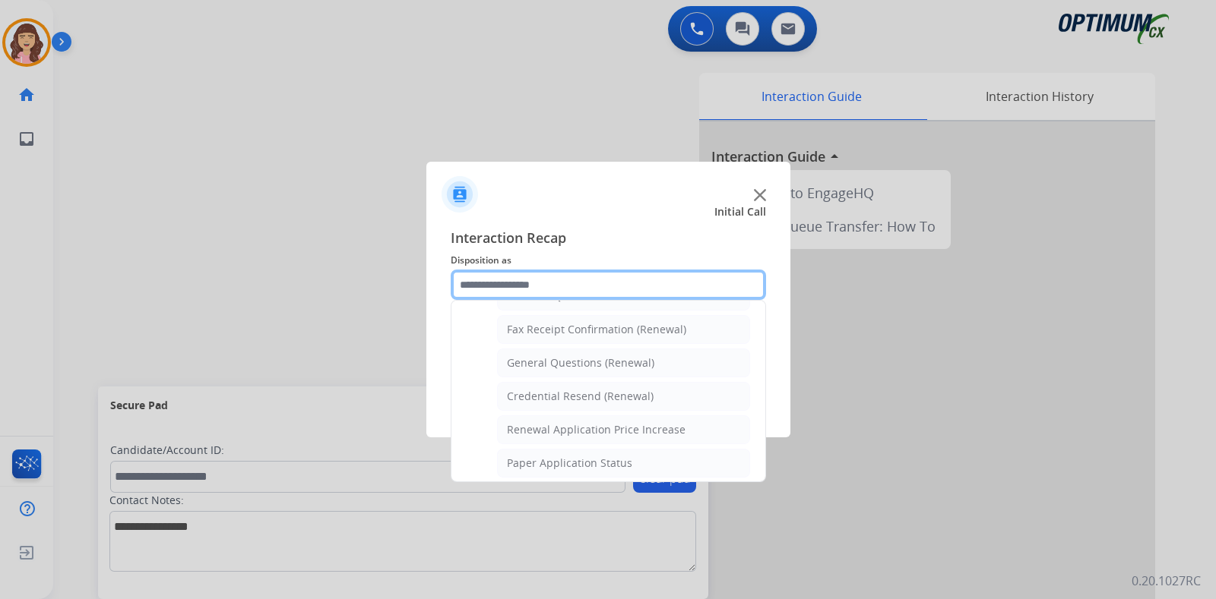
scroll to position [402, 0]
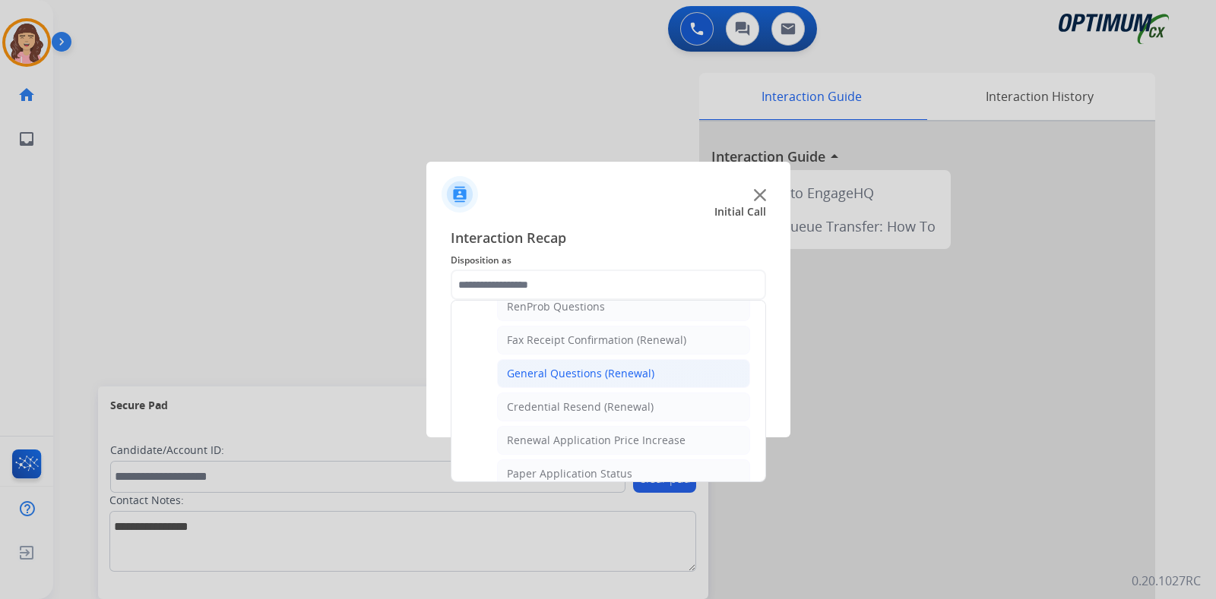
click at [555, 366] on div "General Questions (Renewal)" at bounding box center [580, 373] width 147 height 15
type input "**********"
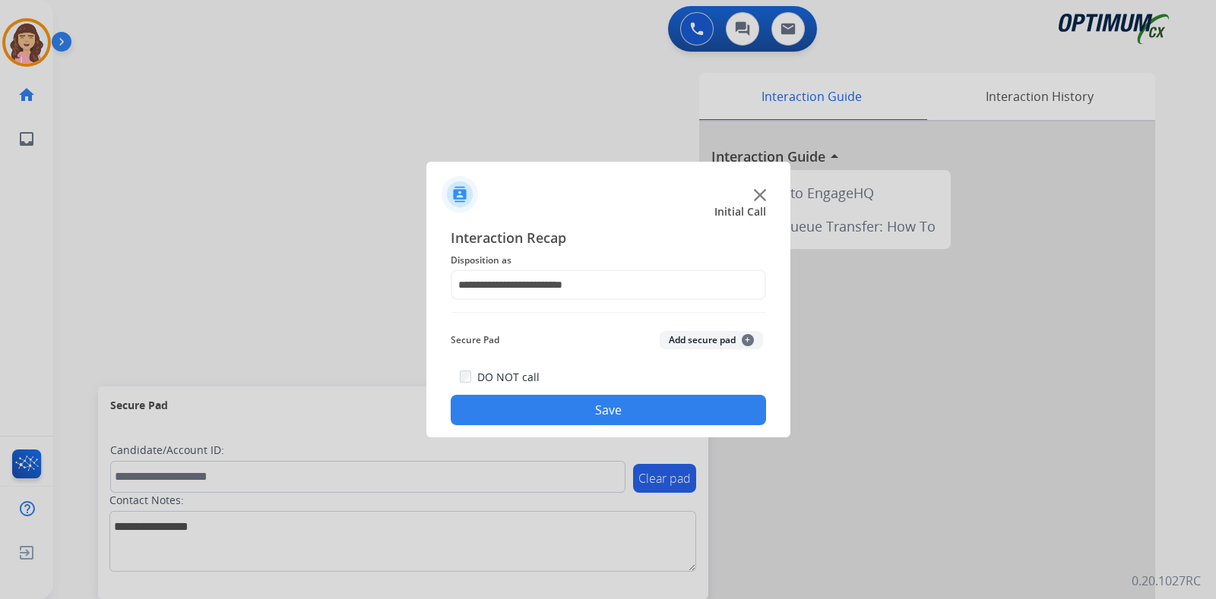
click at [592, 406] on button "Save" at bounding box center [608, 410] width 315 height 30
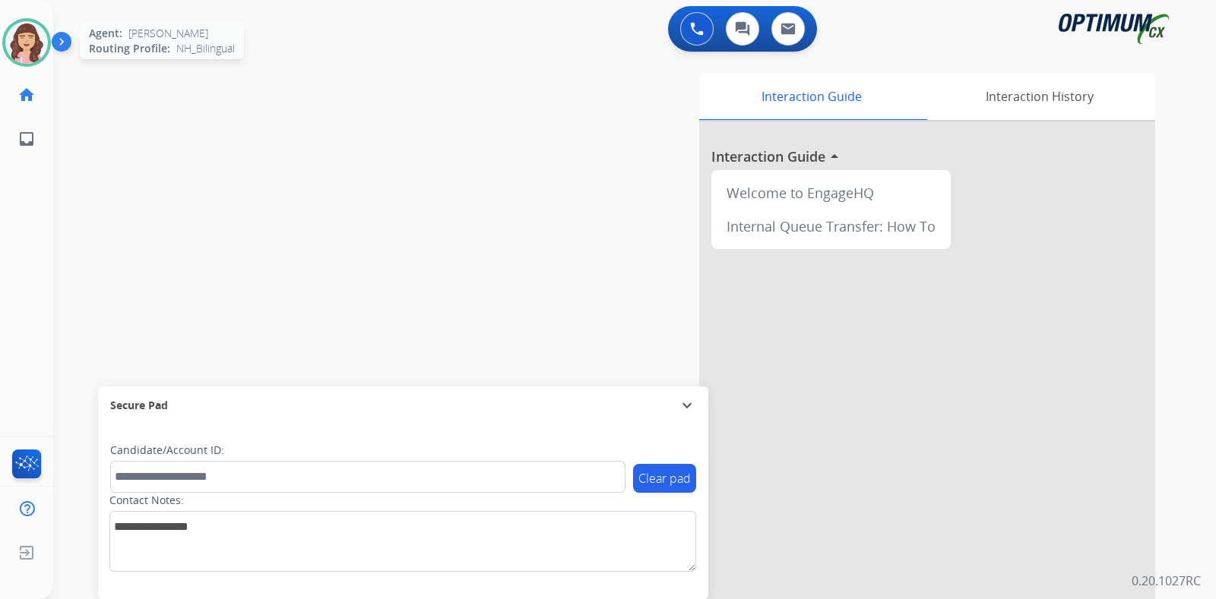
click at [38, 49] on img at bounding box center [26, 42] width 43 height 43
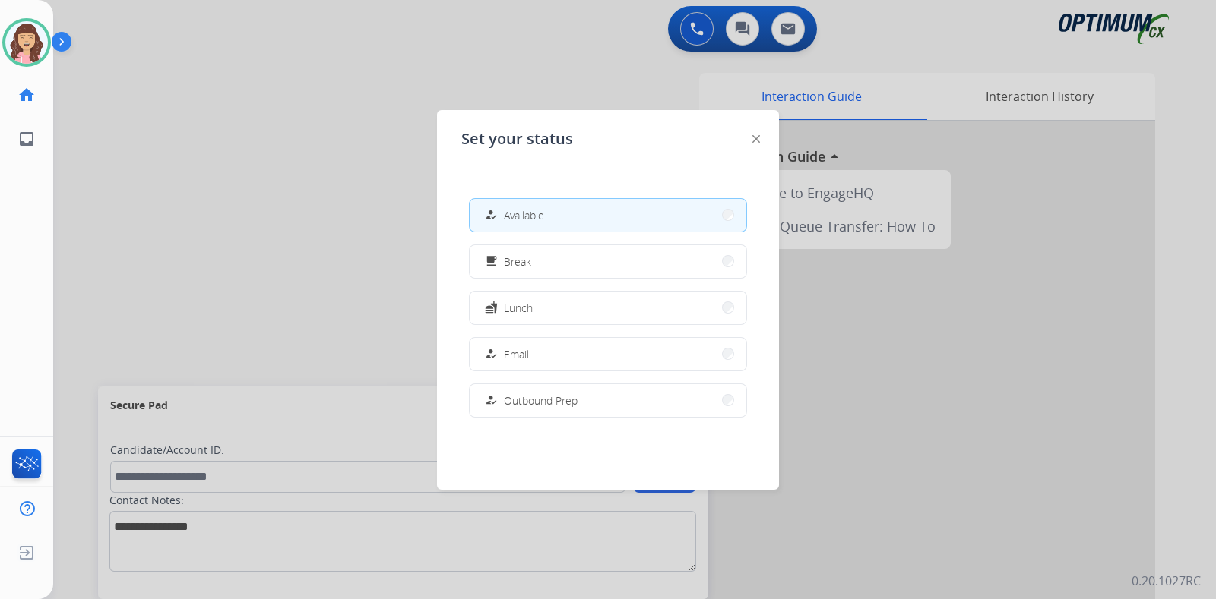
scroll to position [378, 0]
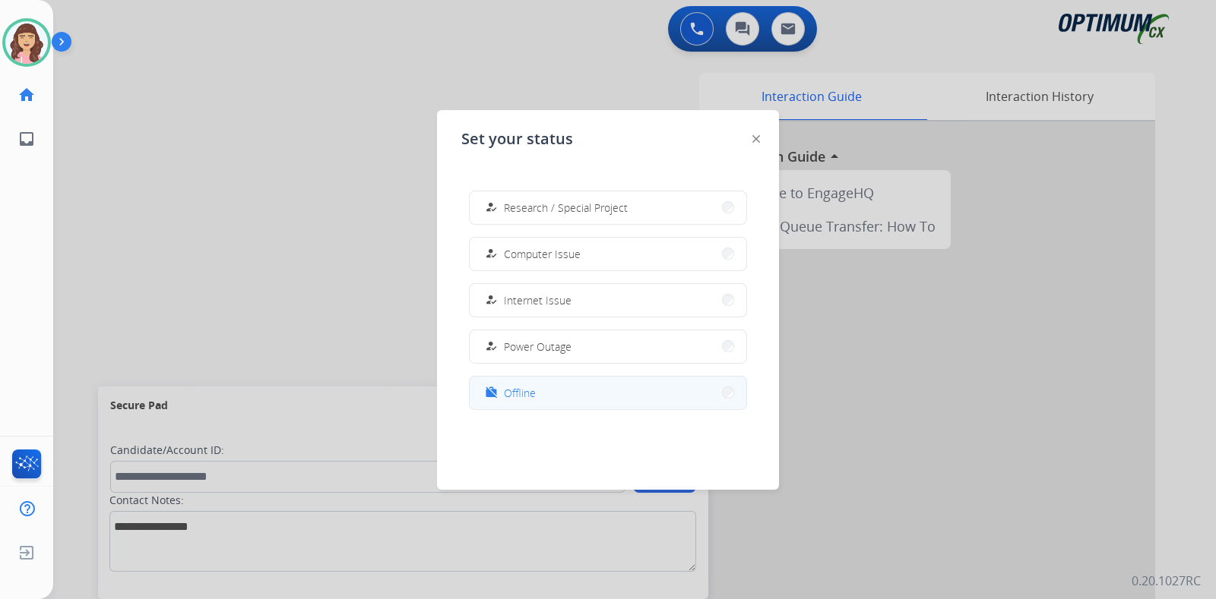
click at [601, 389] on button "work_off Offline" at bounding box center [608, 393] width 277 height 33
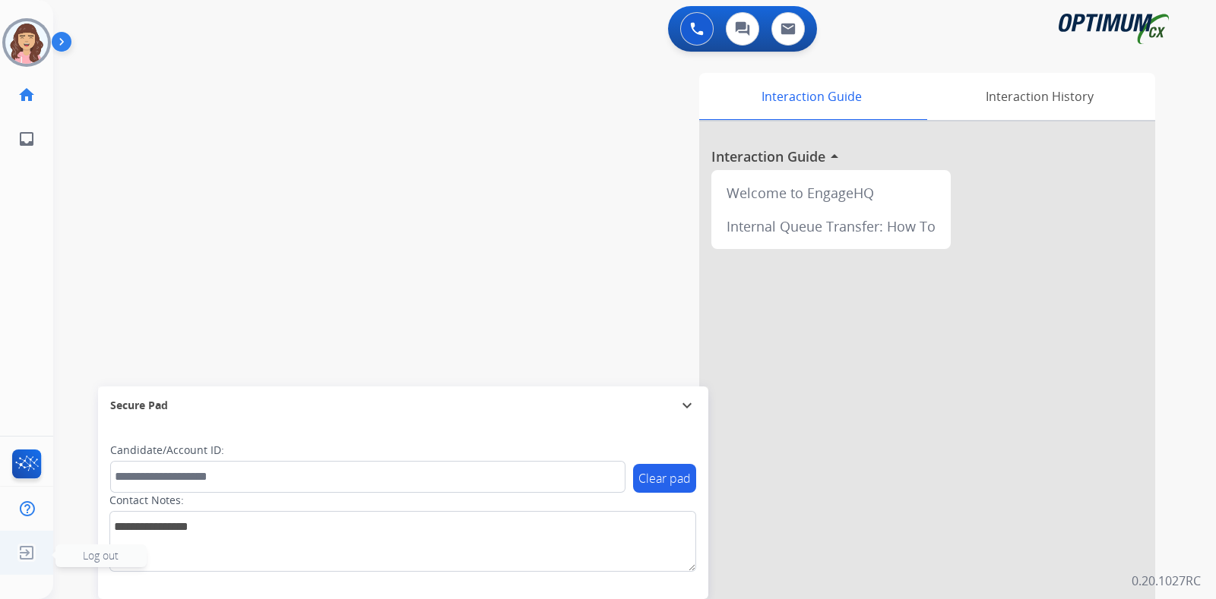
click at [27, 552] on img at bounding box center [26, 553] width 27 height 29
